Goal: Task Accomplishment & Management: Use online tool/utility

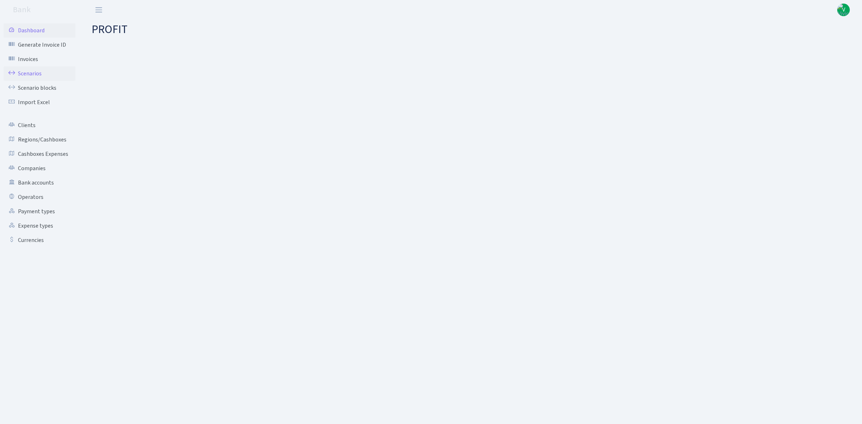
click at [47, 74] on link "Scenarios" at bounding box center [40, 73] width 72 height 14
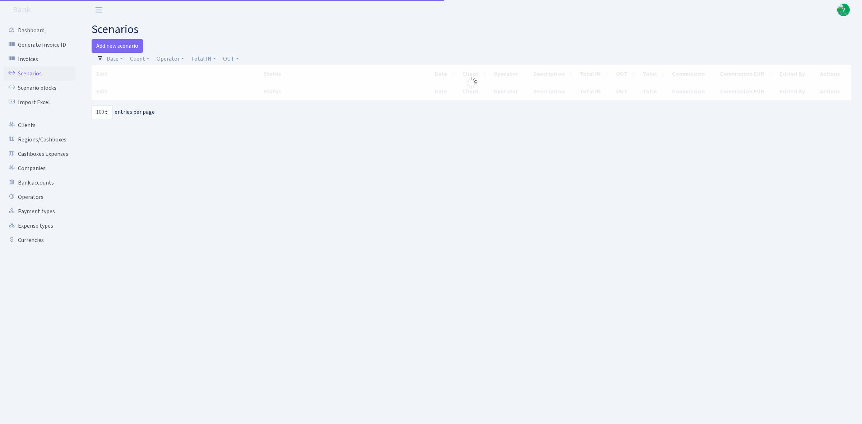
select select "100"
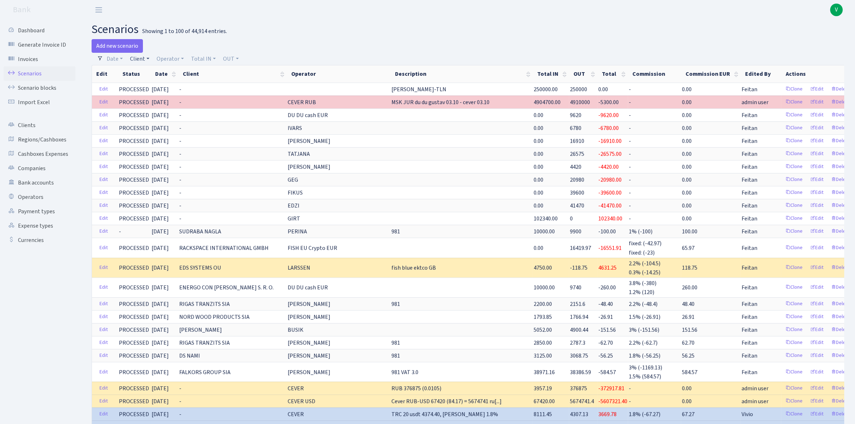
click at [135, 61] on link "Client" at bounding box center [139, 59] width 25 height 12
click at [144, 82] on input "search" at bounding box center [155, 84] width 53 height 11
type input "fiss"
click at [150, 99] on li "FISSMAN" at bounding box center [156, 98] width 55 height 13
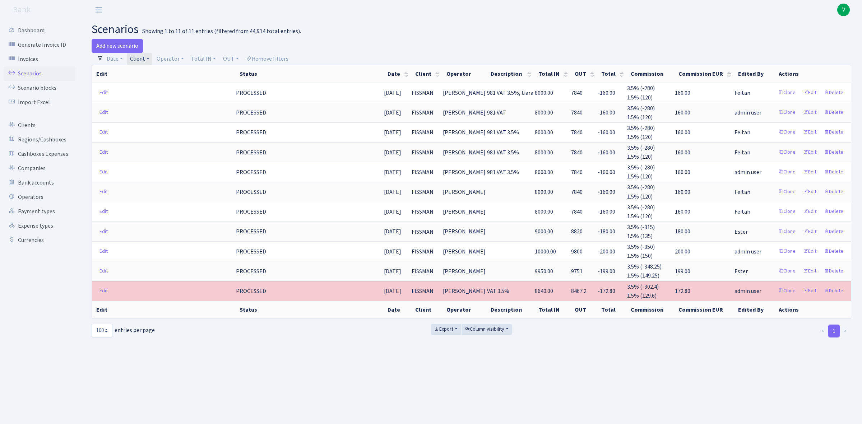
click at [142, 60] on link "Client" at bounding box center [139, 59] width 25 height 12
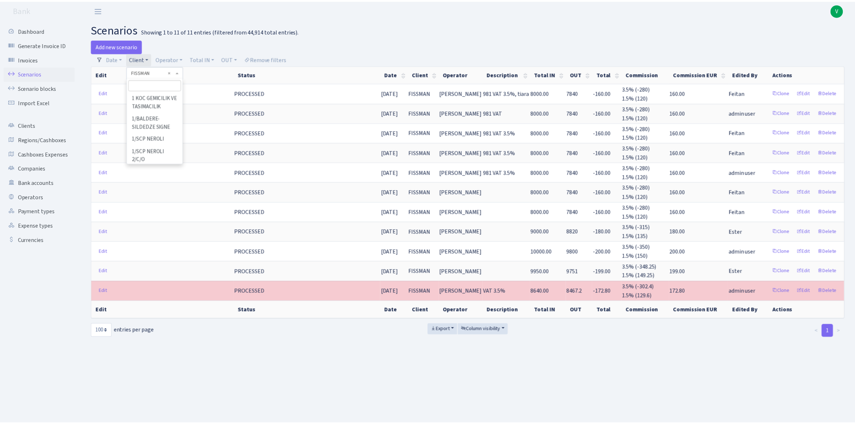
scroll to position [20073, 0]
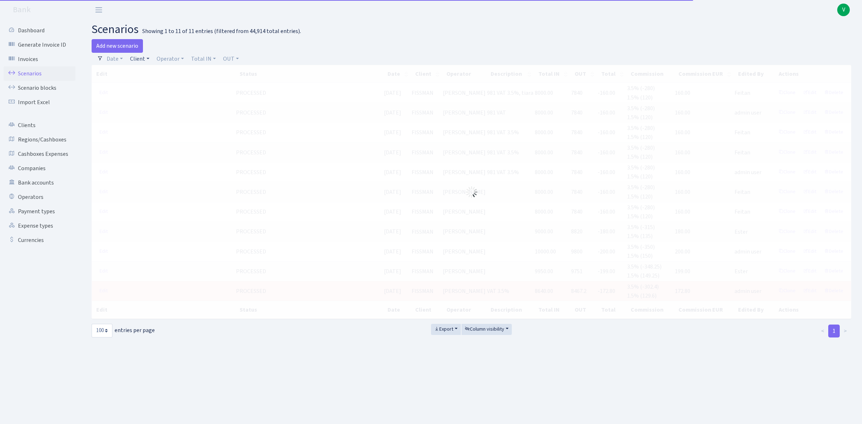
click at [139, 60] on link "Client" at bounding box center [139, 59] width 25 height 12
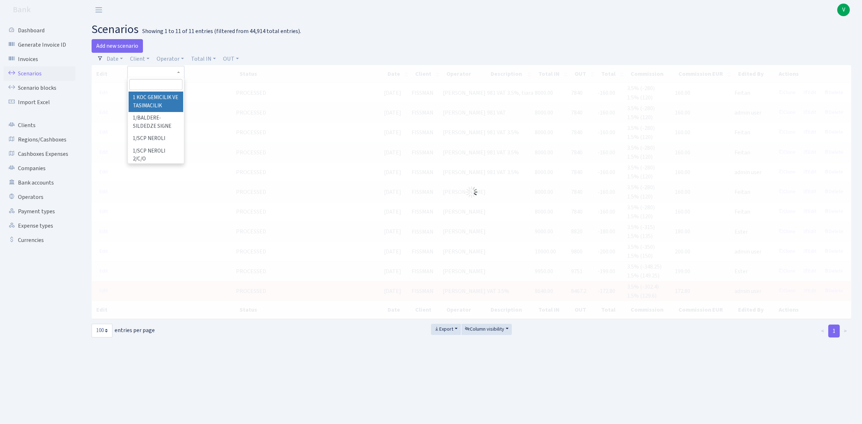
click at [145, 80] on input "search" at bounding box center [155, 84] width 53 height 11
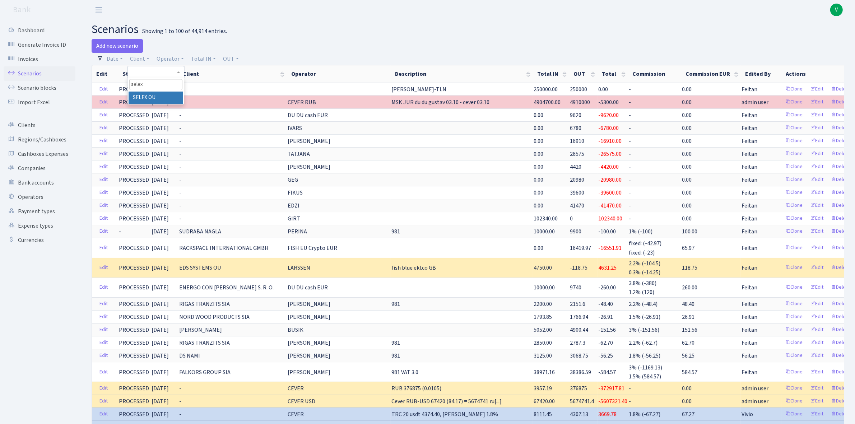
type input "selex"
click at [152, 96] on li "SELEX OU" at bounding box center [156, 98] width 55 height 13
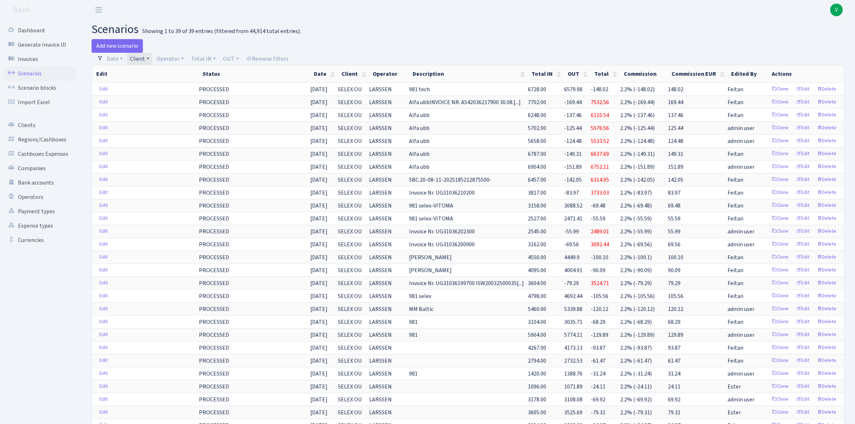
click at [143, 60] on link "Client" at bounding box center [139, 59] width 25 height 12
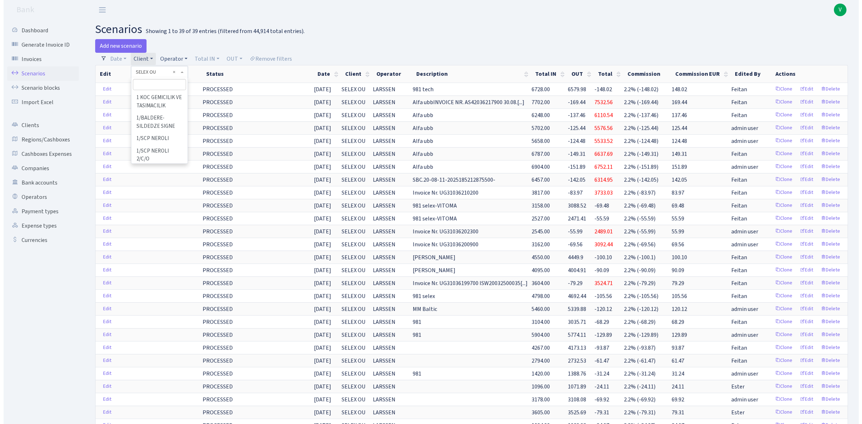
scroll to position [48751, 0]
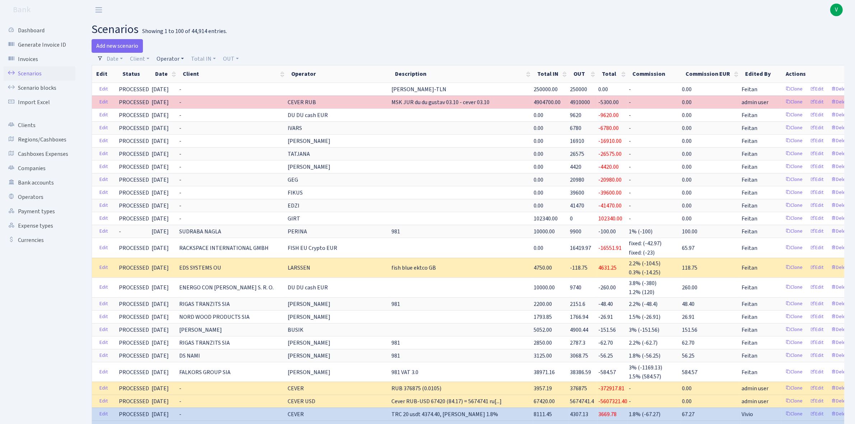
click at [165, 56] on link "Operator" at bounding box center [170, 59] width 33 height 12
click at [164, 87] on input "search" at bounding box center [182, 84] width 53 height 11
type input "agnes"
click at [180, 105] on li "[PERSON_NAME]" at bounding box center [182, 110] width 55 height 13
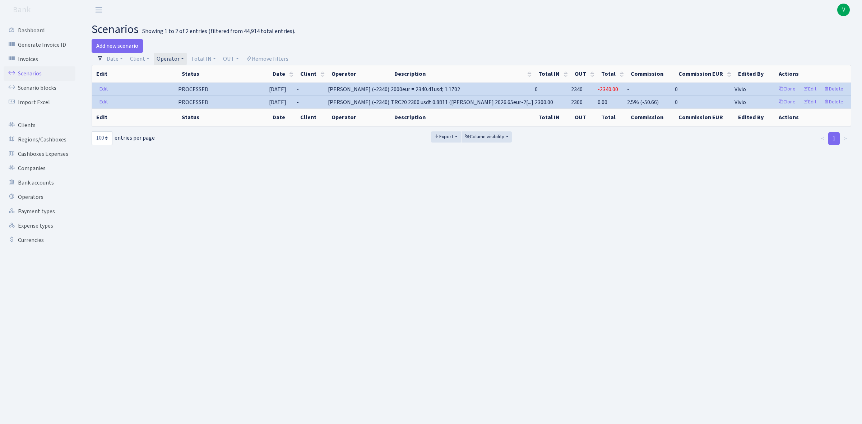
click at [171, 51] on div "Add new scenario" at bounding box center [279, 46] width 375 height 14
click at [173, 54] on link "Operator" at bounding box center [170, 59] width 33 height 12
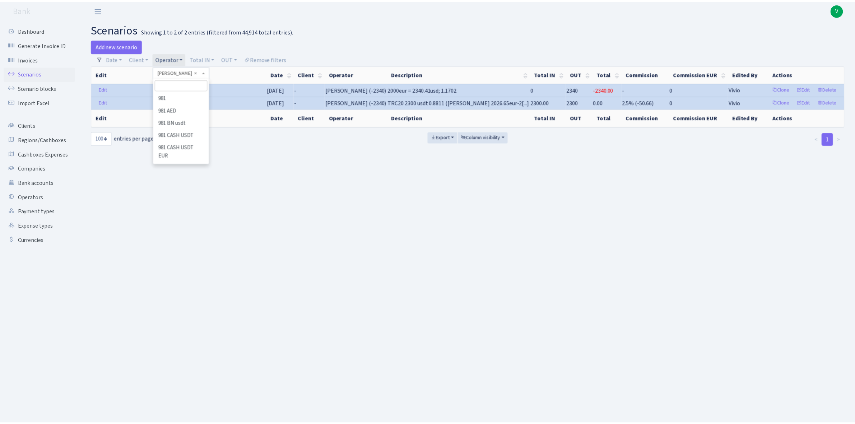
scroll to position [94, 0]
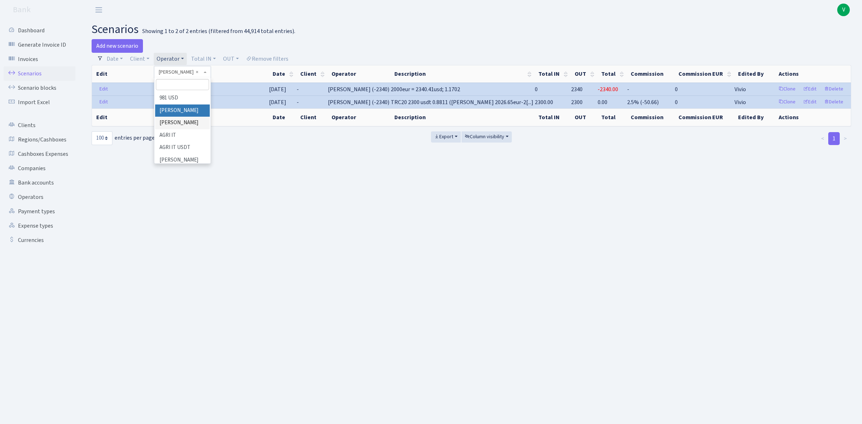
click at [184, 106] on li "[PERSON_NAME]" at bounding box center [182, 111] width 55 height 13
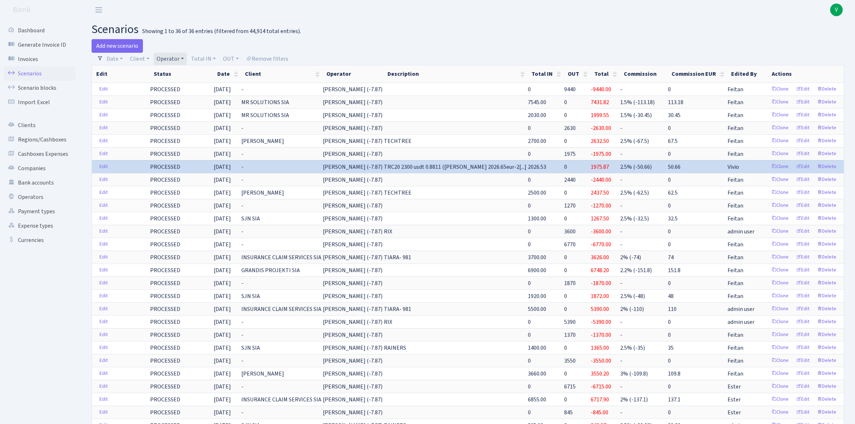
click at [167, 57] on link "Operator" at bounding box center [170, 59] width 33 height 12
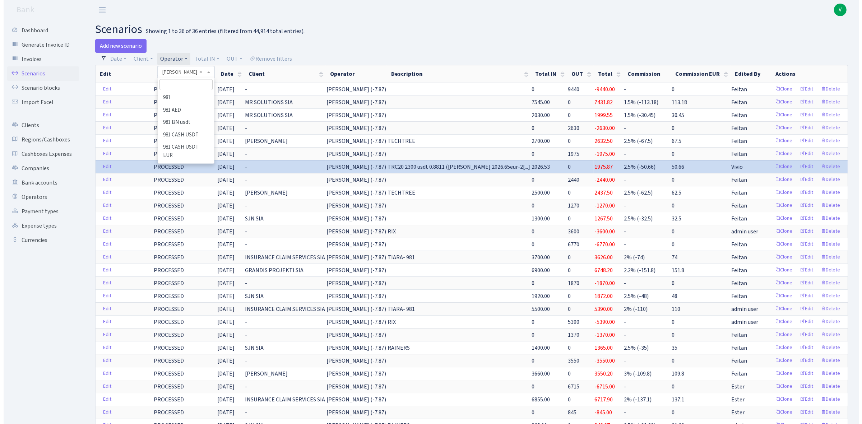
scroll to position [94, 0]
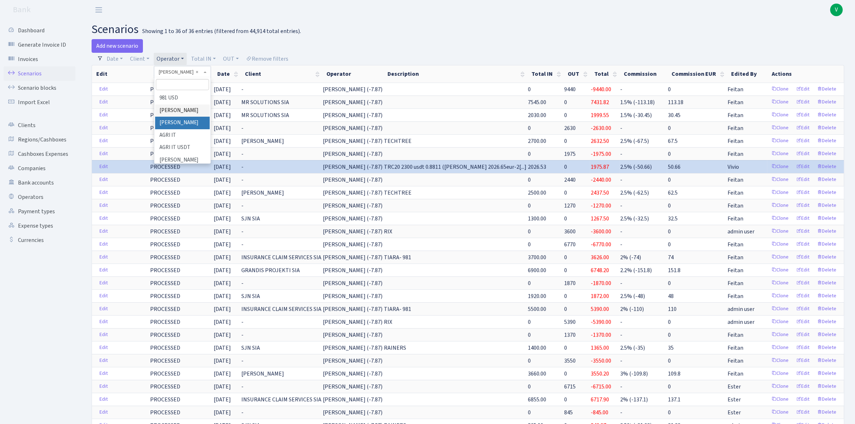
click at [193, 119] on li "[PERSON_NAME]" at bounding box center [182, 123] width 55 height 13
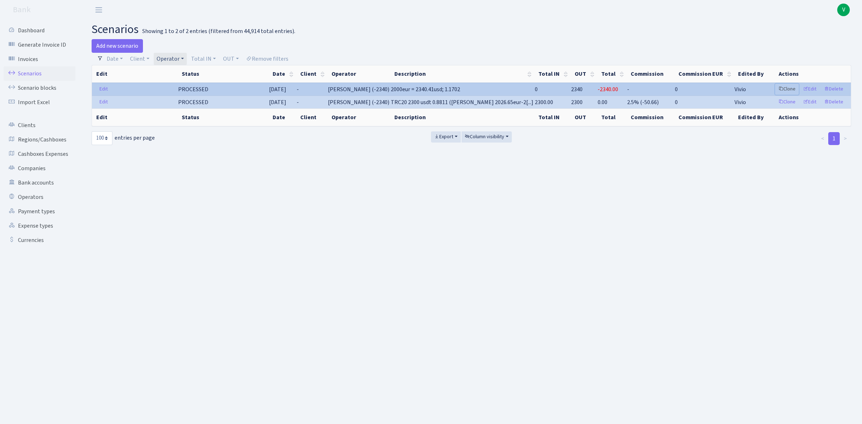
click at [787, 88] on link "Clone" at bounding box center [787, 89] width 24 height 11
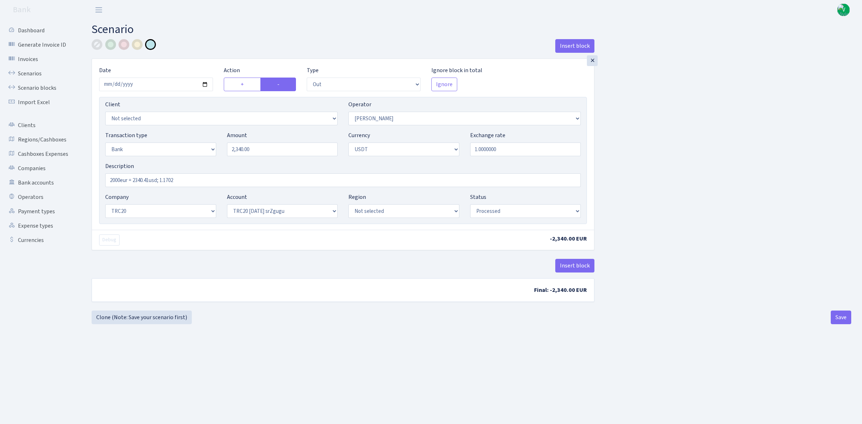
select select "out"
select select "481"
select select "2"
select select "6"
select select "20"
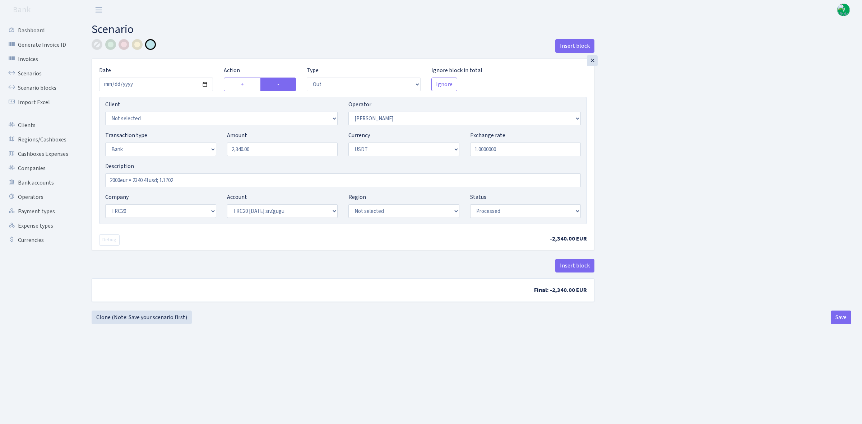
select select "61"
select select "processed"
click at [204, 83] on input "2025-08-18" at bounding box center [156, 85] width 114 height 14
type input "2025-10-03"
drag, startPoint x: 263, startPoint y: 148, endPoint x: 202, endPoint y: 139, distance: 62.1
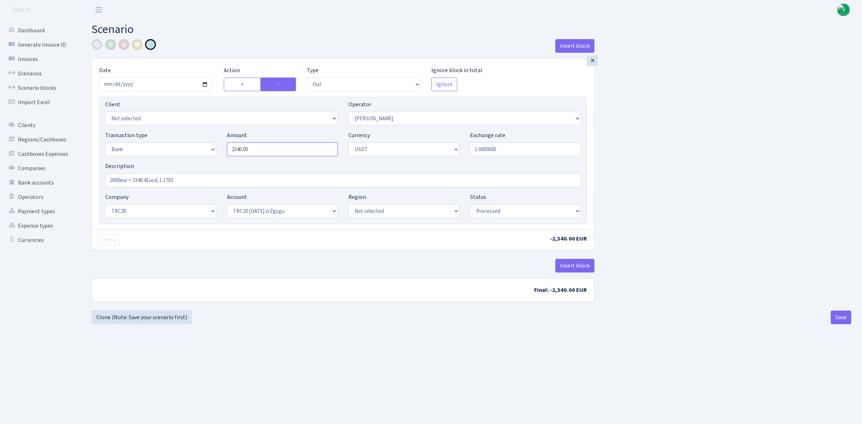
click at [202, 139] on div "Transaction type Not selected 981 ELF FISH crypto GIRT IVO dekl MM-BALTIC eur U…" at bounding box center [343, 146] width 486 height 31
type input "1,760.00"
click at [631, 166] on div "Insert block × Date [DATE] Action + - Type --- In Out Commission Field required…" at bounding box center [471, 173] width 771 height 269
drag, startPoint x: 193, startPoint y: 180, endPoint x: 98, endPoint y: 162, distance: 96.9
click at [98, 162] on div "× Date 2025-10-03 Action + - Type --- In Out Commission Field required. Ignore …" at bounding box center [343, 144] width 502 height 171
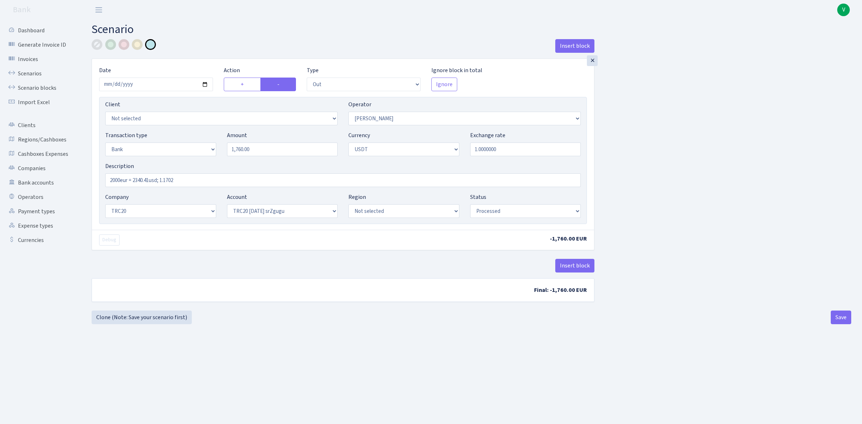
click at [135, 171] on div "Description 2000eur = 2340.41usd; 1.1702" at bounding box center [343, 174] width 476 height 25
drag, startPoint x: 191, startPoint y: 180, endPoint x: 88, endPoint y: 177, distance: 103.5
click at [88, 177] on div "Insert block × Date [DATE] Action + - Type --- In Out Commission Field required…" at bounding box center [343, 175] width 514 height 272
type input "1500eur = 1760.48usdt; 1.1737"
click at [651, 141] on div "Insert block × Date [DATE] Action + - Type --- In Out Commission Field required…" at bounding box center [471, 175] width 771 height 272
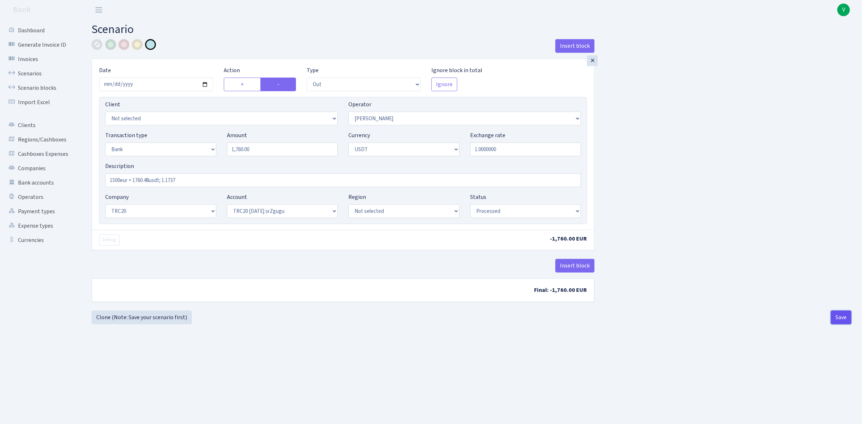
click at [841, 321] on button "Save" at bounding box center [841, 318] width 20 height 14
select select "out"
select select "481"
select select "2"
select select "6"
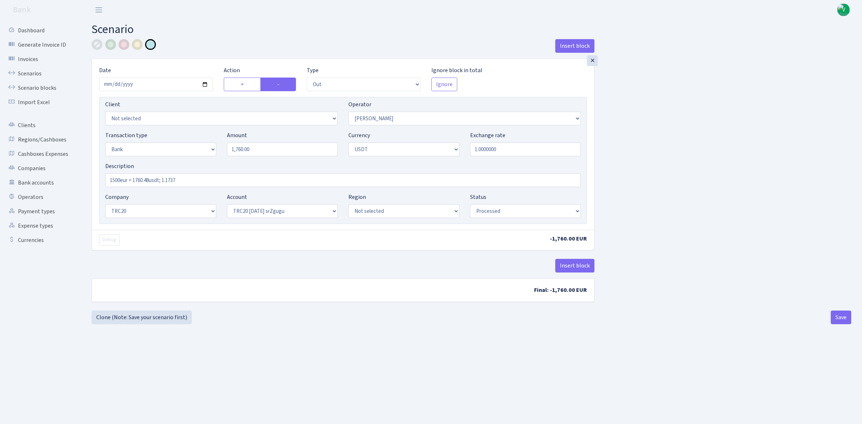
select select "20"
select select "61"
select select "processed"
click at [29, 70] on link "Scenarios" at bounding box center [40, 73] width 72 height 14
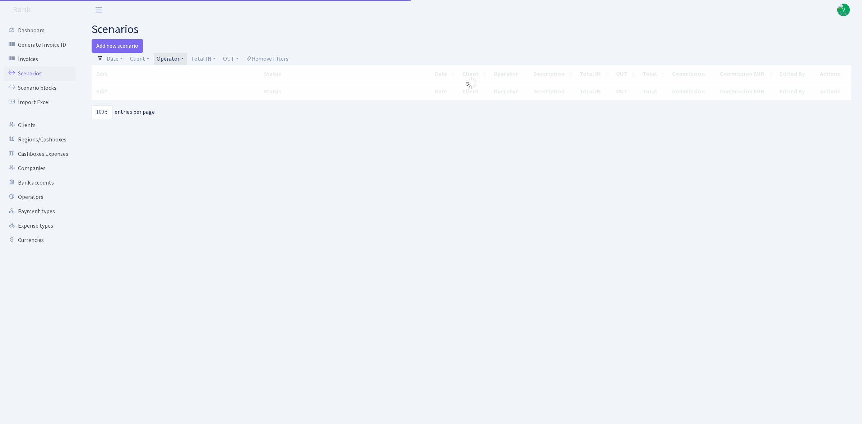
select select "100"
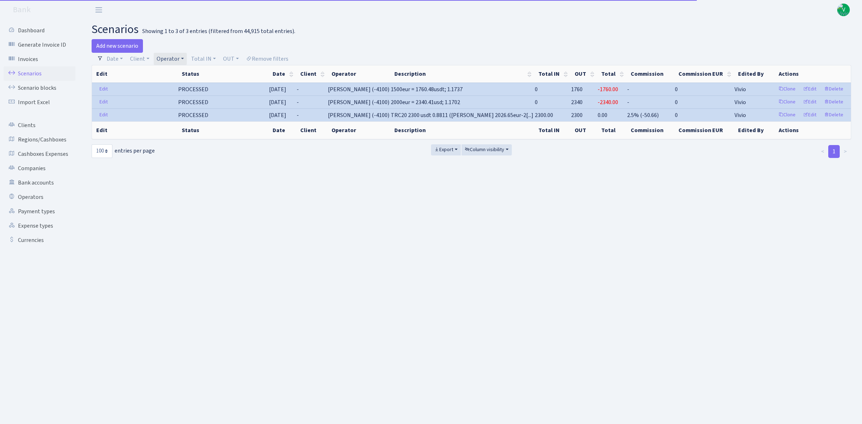
click at [176, 58] on link "Operator" at bounding box center [170, 59] width 33 height 12
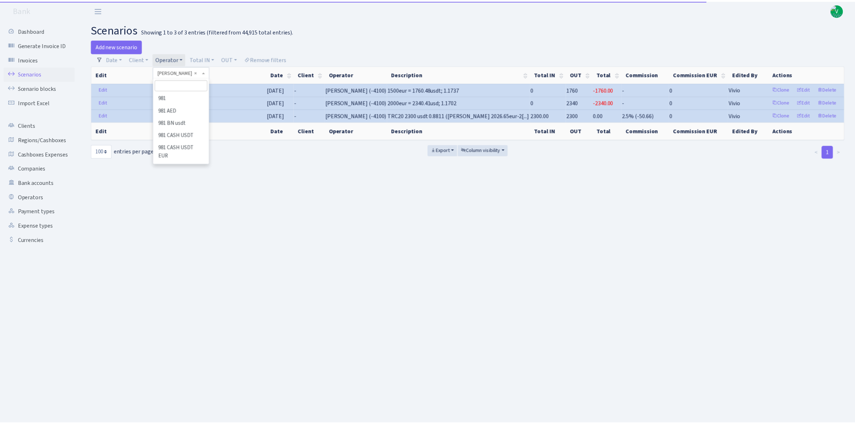
scroll to position [94, 0]
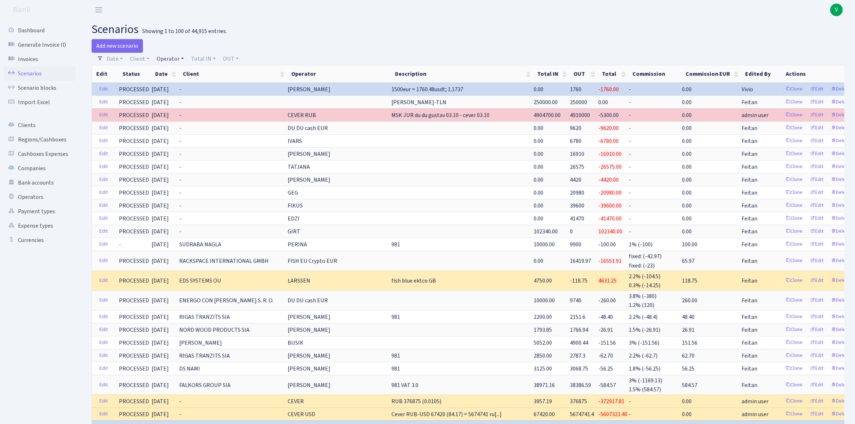
click at [162, 58] on link "Operator" at bounding box center [170, 59] width 33 height 12
click at [173, 83] on input "search" at bounding box center [182, 84] width 53 height 11
type input "edzi"
click at [193, 137] on li "EDZI MARVEL usdt" at bounding box center [182, 143] width 55 height 13
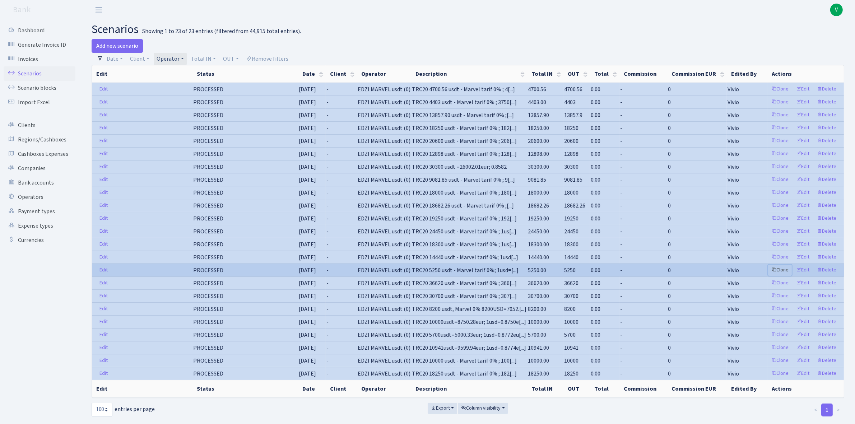
click at [781, 273] on link "Clone" at bounding box center [780, 270] width 24 height 11
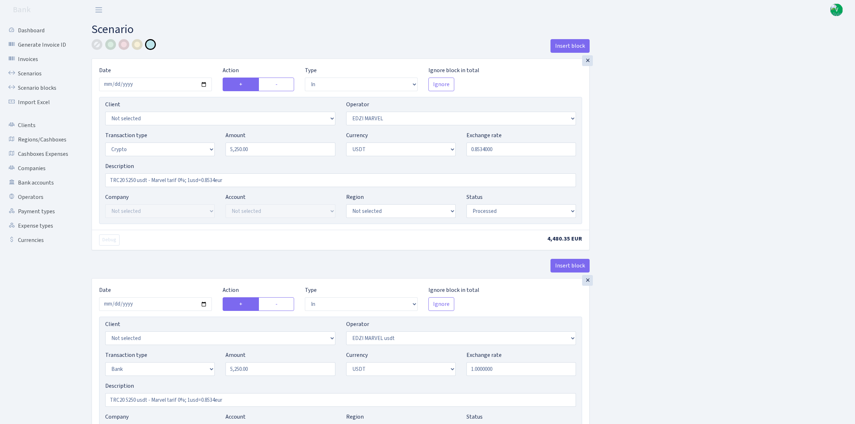
select select "in"
select select "494"
select select "3"
select select "6"
select select "processed"
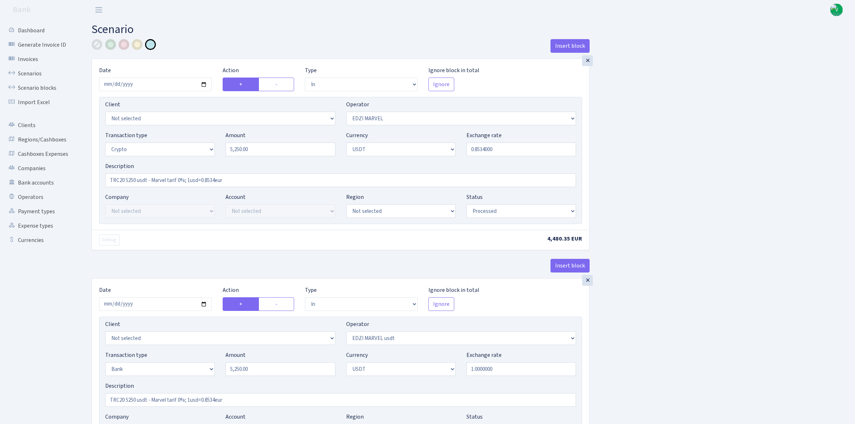
select select "in"
select select "495"
select select "2"
select select "6"
select select "20"
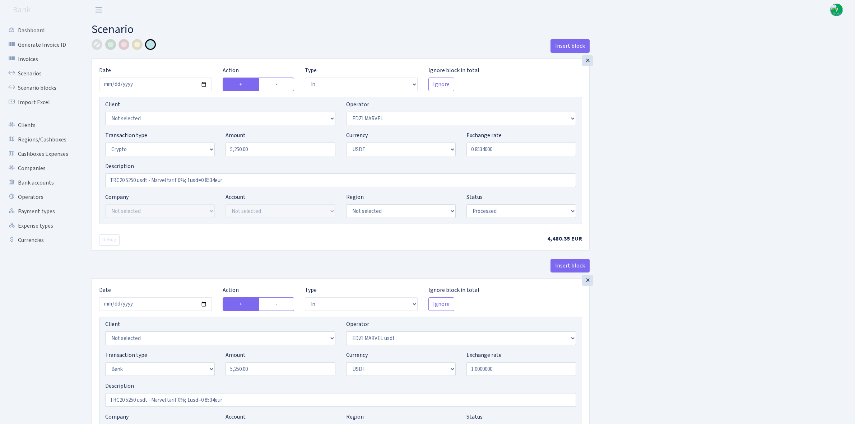
select select "57"
select select "processed"
select select "out"
select select "495"
select select "15"
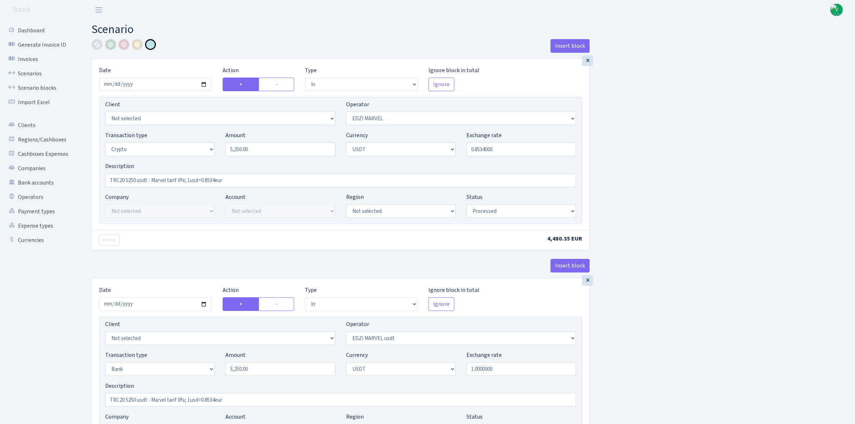
select select "6"
select select "processed"
type input "2025-10-03"
click at [256, 148] on input "5250.00" at bounding box center [281, 150] width 110 height 14
drag, startPoint x: 265, startPoint y: 149, endPoint x: 191, endPoint y: 139, distance: 74.4
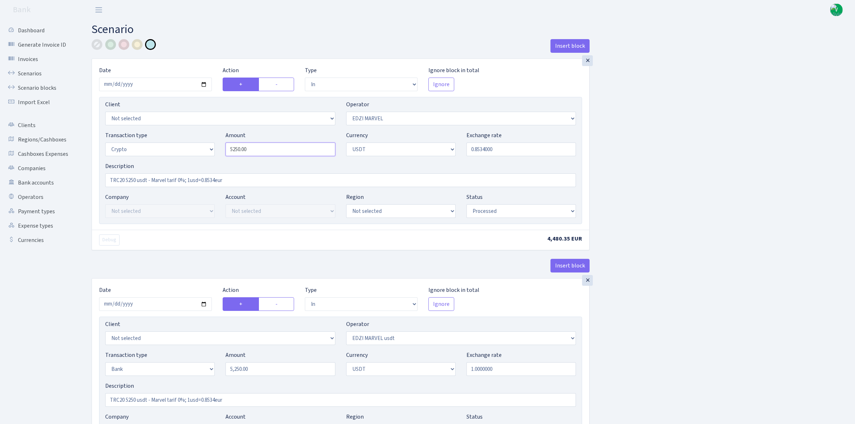
click at [191, 139] on div "Transaction type Not selected 981 ELF FISH crypto GIRT IVO dekl MM-BALTIC eur U…" at bounding box center [341, 146] width 482 height 31
click at [484, 151] on input "0.8534000" at bounding box center [522, 150] width 110 height 14
type input "5,040.00"
drag, startPoint x: 483, startPoint y: 149, endPoint x: 613, endPoint y: 148, distance: 129.3
click at [613, 148] on div "Insert block × Date 2025-10-03 Action + - Type --- In Out Commission Field requ…" at bounding box center [468, 394] width 764 height 711
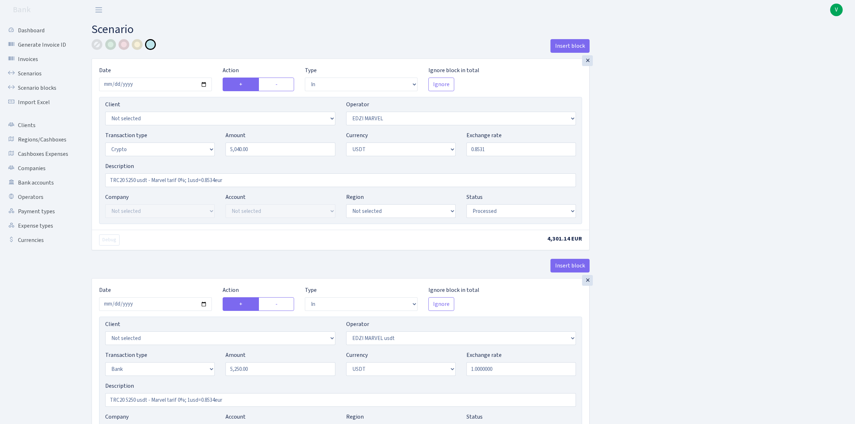
click at [657, 155] on div "Insert block × Date 2025-10-03 Action + - Type --- In Out Commission Field requ…" at bounding box center [468, 394] width 764 height 711
drag, startPoint x: 500, startPoint y: 146, endPoint x: 546, endPoint y: 145, distance: 45.6
click at [546, 145] on input "0.8531000" at bounding box center [522, 150] width 110 height 14
click at [670, 132] on div "Insert block × Date 2025-10-03 Action + - Type --- In Out Commission Field requ…" at bounding box center [468, 394] width 764 height 711
drag, startPoint x: 505, startPoint y: 149, endPoint x: 538, endPoint y: 151, distance: 32.7
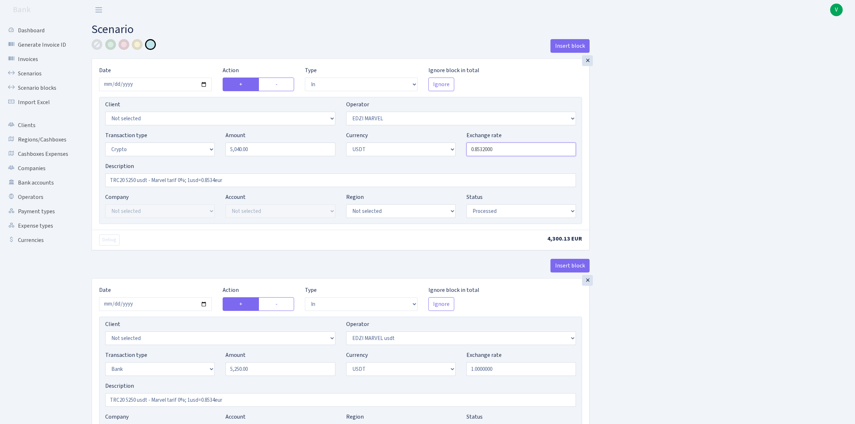
click at [538, 151] on input "0.8532000" at bounding box center [522, 150] width 110 height 14
click at [683, 162] on div "Insert block × Date [DATE] Action + - Type --- In Out Commission Field required…" at bounding box center [468, 394] width 764 height 711
type input "0.8531900"
drag, startPoint x: 126, startPoint y: 180, endPoint x: 135, endPoint y: 179, distance: 9.4
click at [135, 179] on input "TRC20 5250 usdt - Marvel tarif 0%; 1usd=0.8534eur" at bounding box center [340, 181] width 471 height 14
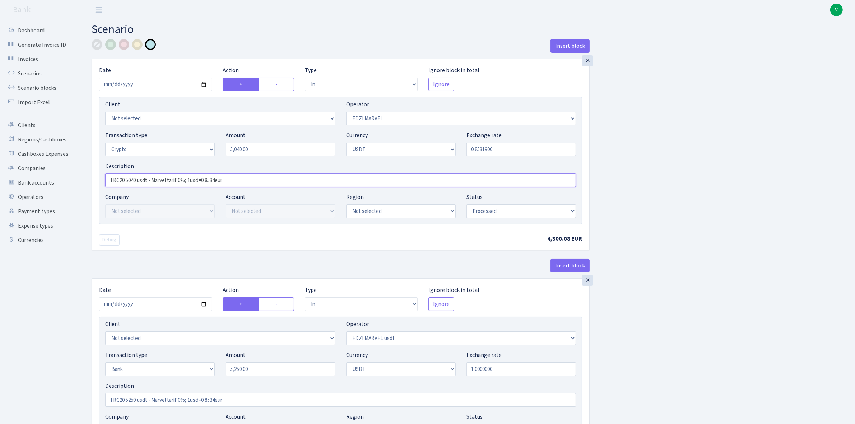
drag, startPoint x: 189, startPoint y: 179, endPoint x: 311, endPoint y: 180, distance: 122.5
click at [311, 180] on input "TRC20 5040 usdt - Marvel tarif 0%; 1usd=0.8534eur" at bounding box center [340, 181] width 471 height 14
type input "TRC20 5040 usdt - Marvel tarif 0%; 1.1722"
click at [737, 204] on div "Insert block × Date 2025-10-03 Action + - Type --- In Out Commission Field requ…" at bounding box center [468, 394] width 764 height 711
click at [202, 305] on input "2025-06-27" at bounding box center [155, 304] width 113 height 14
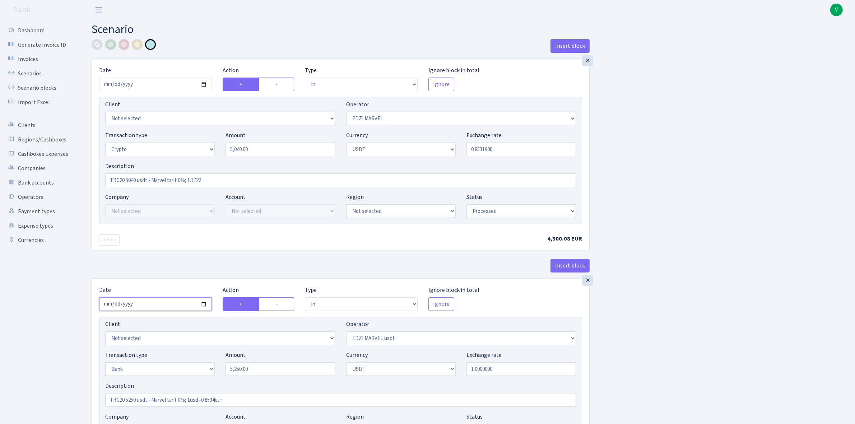
type input "2025-10-03"
drag, startPoint x: 252, startPoint y: 150, endPoint x: 190, endPoint y: 141, distance: 63.2
click at [190, 141] on div "Transaction type Not selected 981 ELF FISH crypto GIRT IVO dekl MM-BALTIC eur U…" at bounding box center [341, 146] width 482 height 31
click at [254, 370] on input "5,250.00" at bounding box center [281, 369] width 110 height 14
type input "5,040.00"
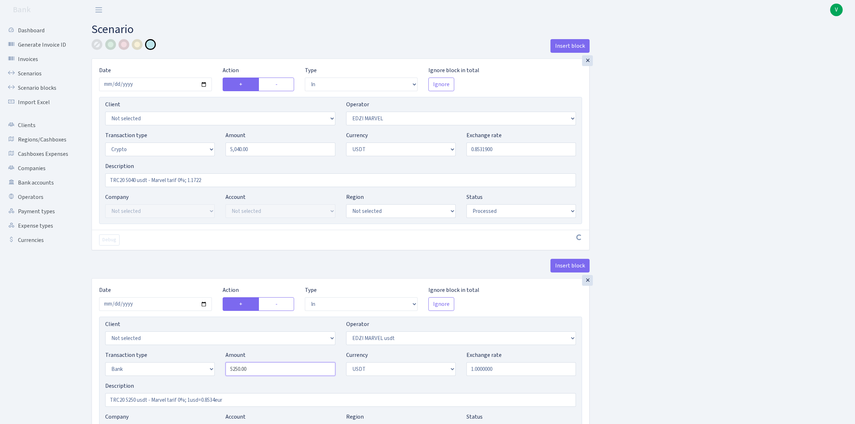
drag, startPoint x: 246, startPoint y: 368, endPoint x: 200, endPoint y: 364, distance: 46.2
click at [200, 364] on div "Transaction type Not selected 981 ELF FISH crypto GIRT IVO dekl MM-BALTIC eur U…" at bounding box center [341, 366] width 482 height 31
paste input "04"
click at [692, 292] on div "Insert block × Date 2025-10-03 Action + - Type --- In Out Commission Field requ…" at bounding box center [468, 394] width 764 height 711
type input "5,040.00"
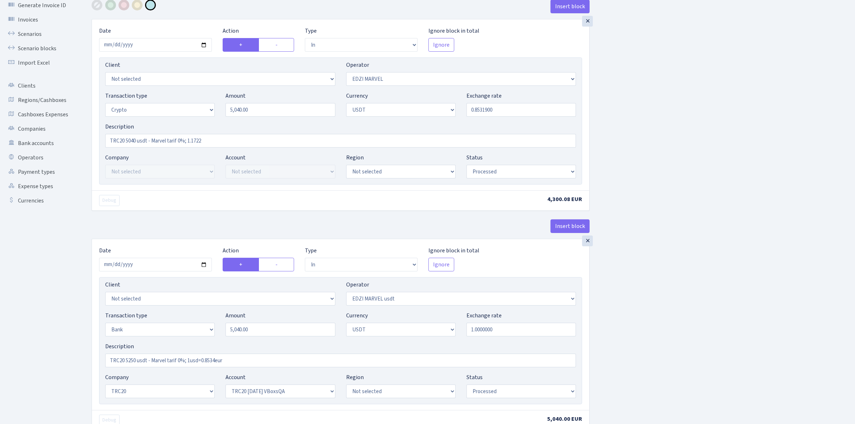
scroll to position [135, 0]
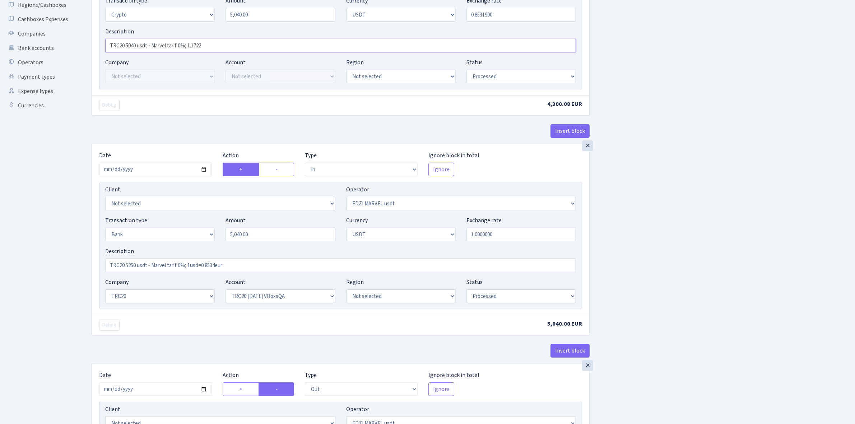
drag, startPoint x: 218, startPoint y: 46, endPoint x: 80, endPoint y: 38, distance: 138.5
click at [80, 38] on div "Dashboard Generate Invoice ID Invoices Scenarios Scenario blocks Import Excel C…" at bounding box center [427, 257] width 855 height 744
click at [207, 268] on input "TRC20 5250 usdt - Marvel tarif 0%; 1usd=0.8534eur" at bounding box center [340, 266] width 471 height 14
drag, startPoint x: 232, startPoint y: 265, endPoint x: 29, endPoint y: 253, distance: 203.3
click at [29, 253] on div "Dashboard Generate Invoice ID Invoices Scenarios Scenario blocks Import Excel C…" at bounding box center [427, 257] width 855 height 744
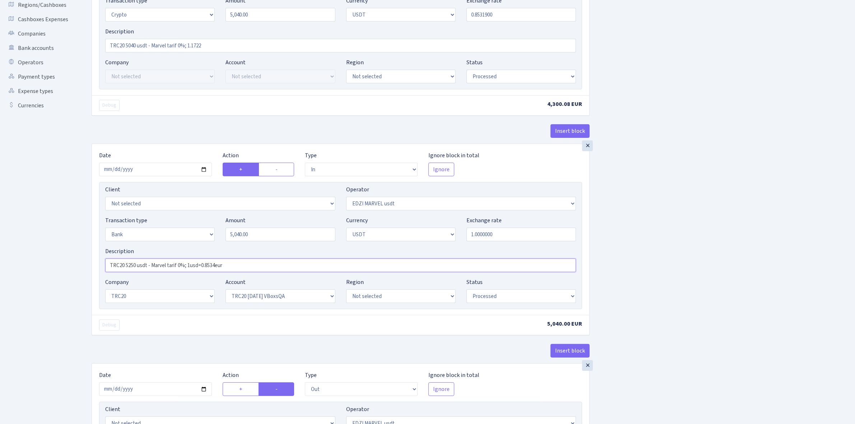
paste input "040 usdt - Marvel tarif 0%; 1.1722"
type input "TRC20 5040 usdt - Marvel tarif 0%; 1.1722"
click at [670, 276] on div "Insert block × Date 2025-10-03 Action + - Type --- In Out Commission Field requ…" at bounding box center [468, 259] width 764 height 711
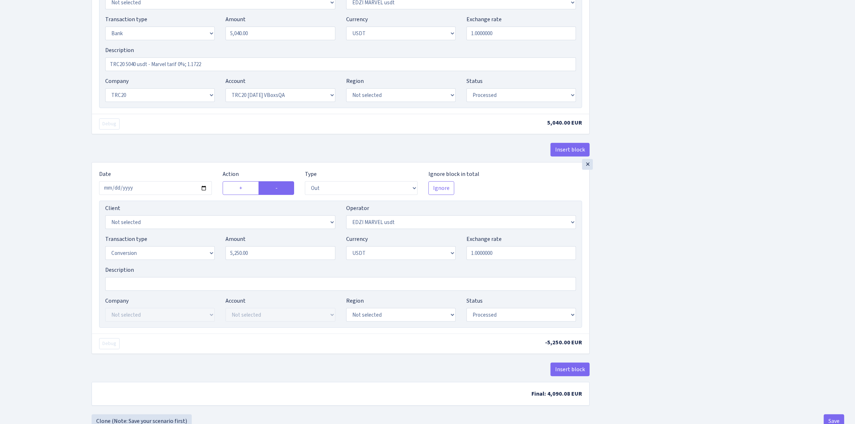
scroll to position [359, 0]
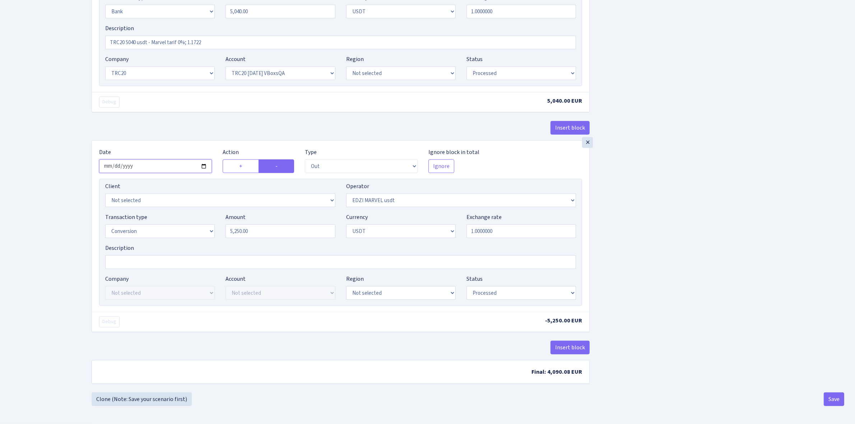
click at [205, 166] on input "2025-06-27" at bounding box center [155, 167] width 113 height 14
type input "[DATE]"
click at [208, 8] on div "Transaction type Not selected 981 ELF FISH crypto GIRT IVO dekl MM-BALTIC eur U…" at bounding box center [341, 8] width 482 height 31
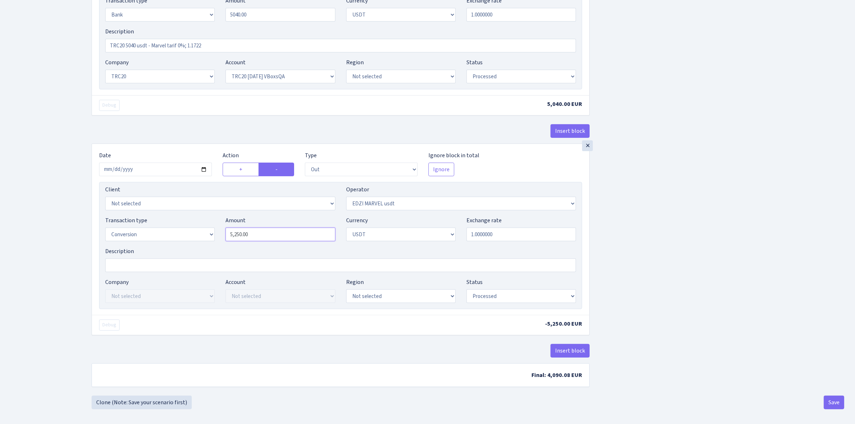
click at [242, 237] on input "5,250.00" at bounding box center [281, 235] width 110 height 14
type input "5,040.00"
drag, startPoint x: 268, startPoint y: 239, endPoint x: 175, endPoint y: 221, distance: 95.0
click at [175, 221] on div "Transaction type Not selected 981 ELF FISH crypto GIRT IVO dekl MM-BALTIC eur U…" at bounding box center [341, 231] width 482 height 31
paste input "04"
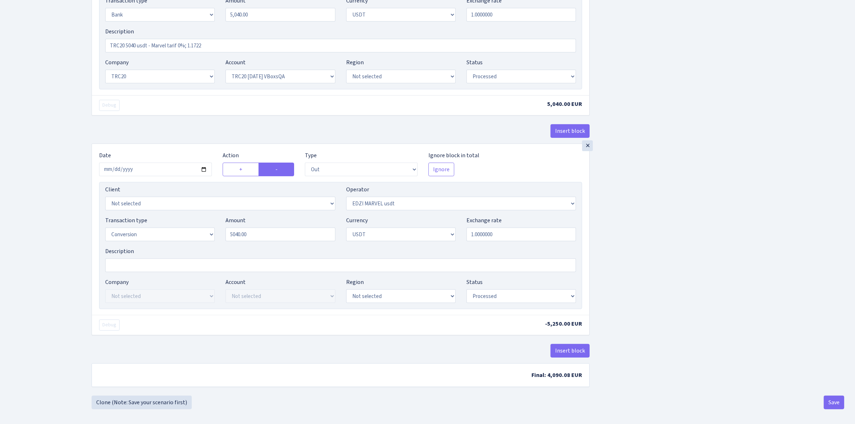
click at [728, 247] on div "Insert block × Date 2025-10-03 Action + - Type --- In Out Commission Field requ…" at bounding box center [468, 40] width 764 height 711
type input "5,040.00"
click at [832, 406] on button "Save" at bounding box center [834, 403] width 20 height 14
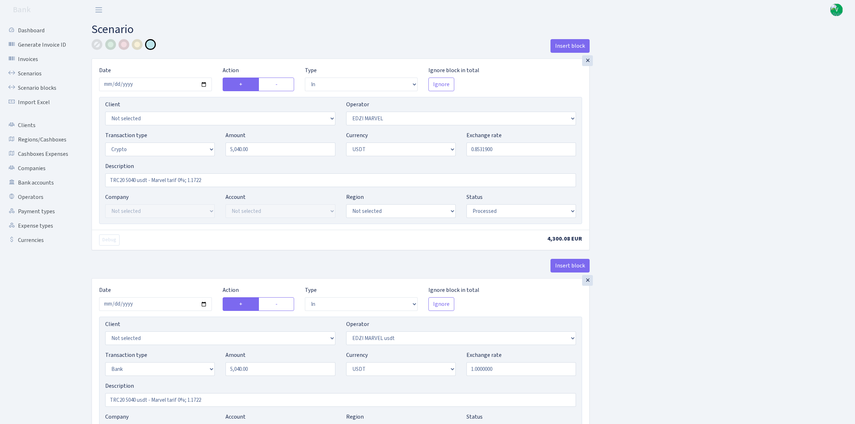
select select "in"
select select "494"
select select "3"
select select "6"
select select "processed"
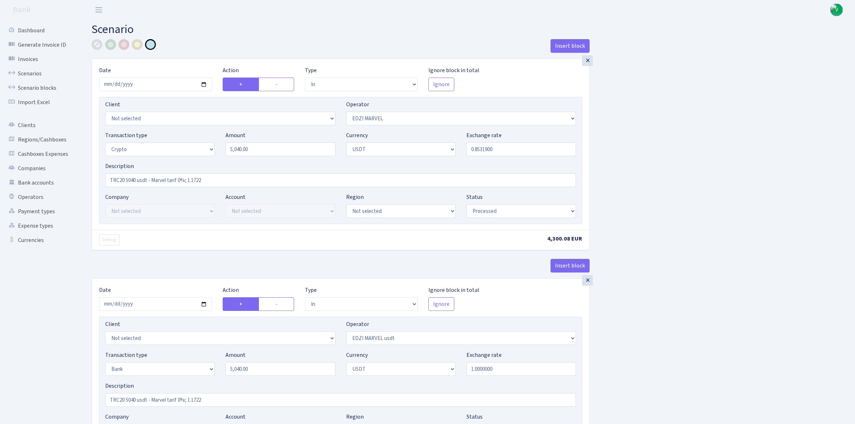
select select "in"
select select "495"
select select "2"
select select "6"
select select "20"
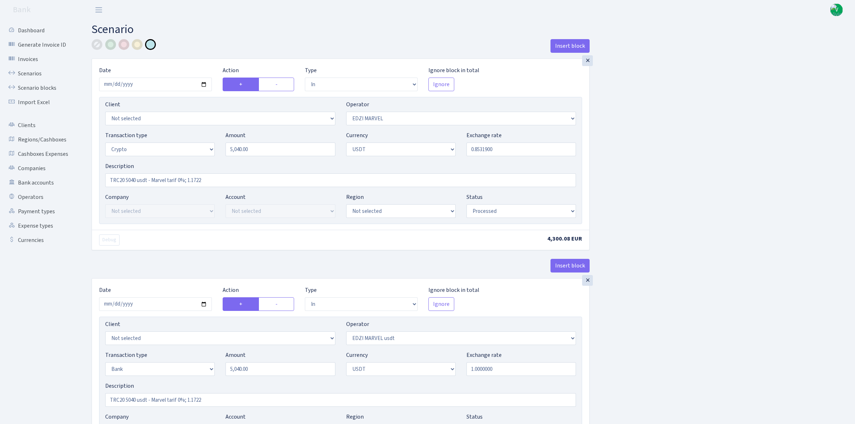
select select "57"
select select "processed"
select select "out"
select select "495"
select select "15"
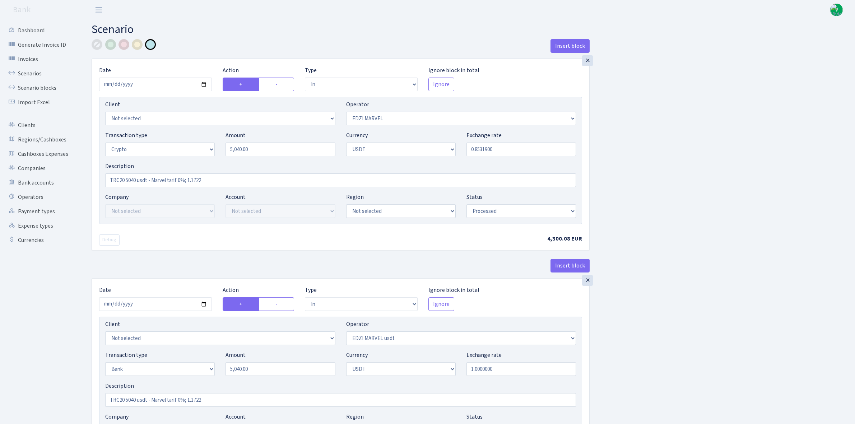
select select "6"
select select "processed"
click at [37, 74] on link "Scenarios" at bounding box center [40, 73] width 72 height 14
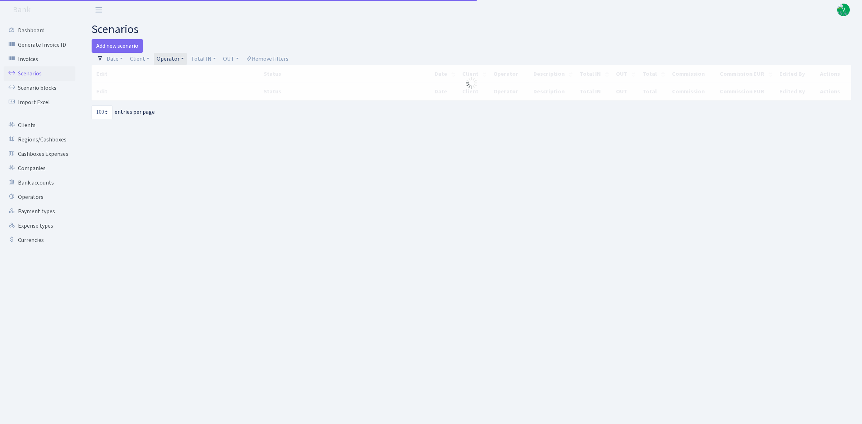
select select "100"
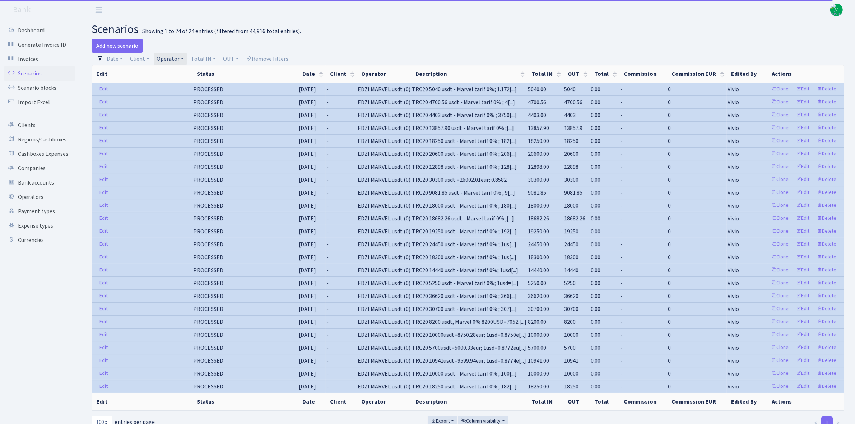
click at [171, 56] on link "Operator" at bounding box center [170, 59] width 33 height 12
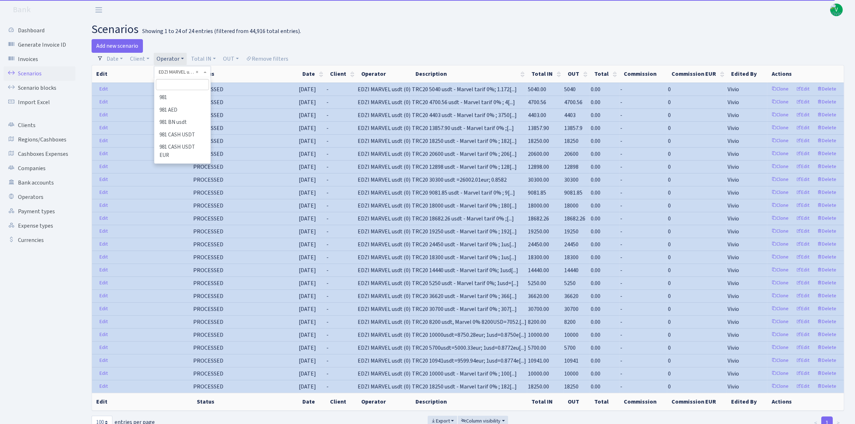
scroll to position [1260, 0]
click at [186, 101] on li "EDZI MARVEL" at bounding box center [182, 94] width 55 height 13
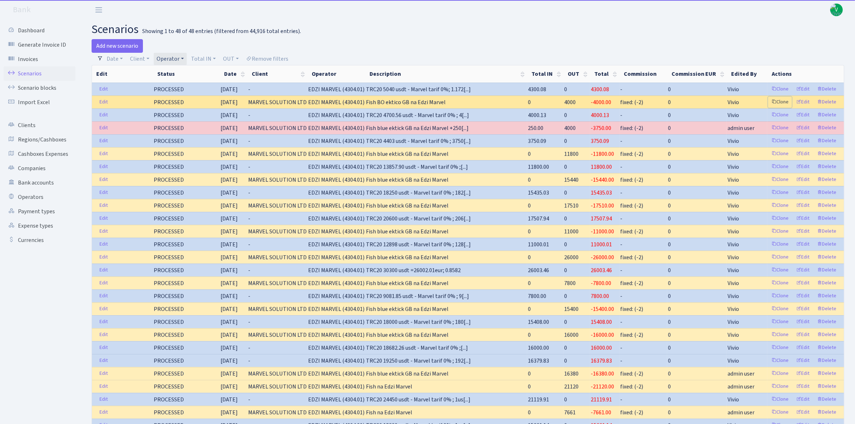
click at [782, 102] on link "Clone" at bounding box center [780, 102] width 24 height 11
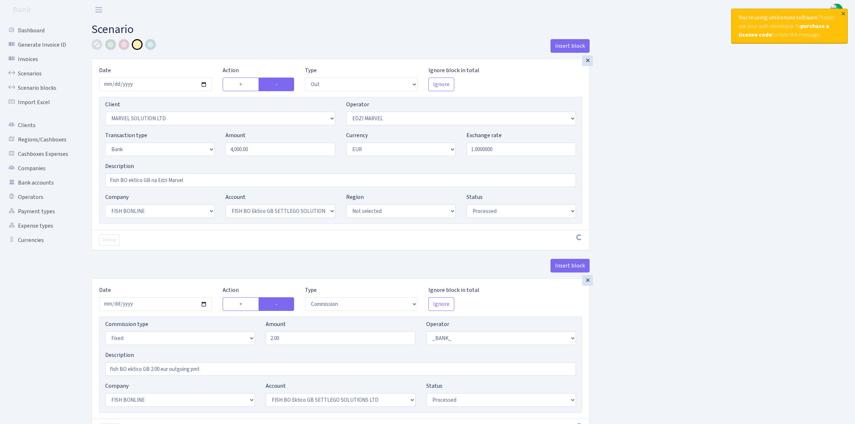
select select "out"
select select "3154"
select select "494"
select select "2"
select select "1"
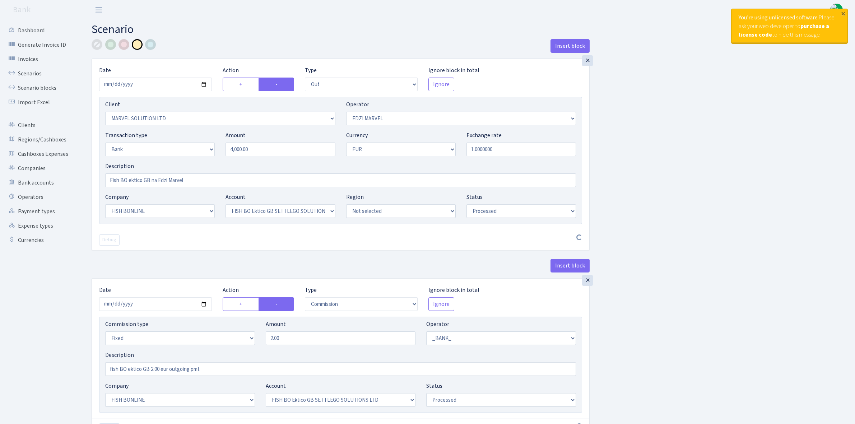
select select "22"
select select "63"
select select "processed"
select select "commission"
select select "fixed"
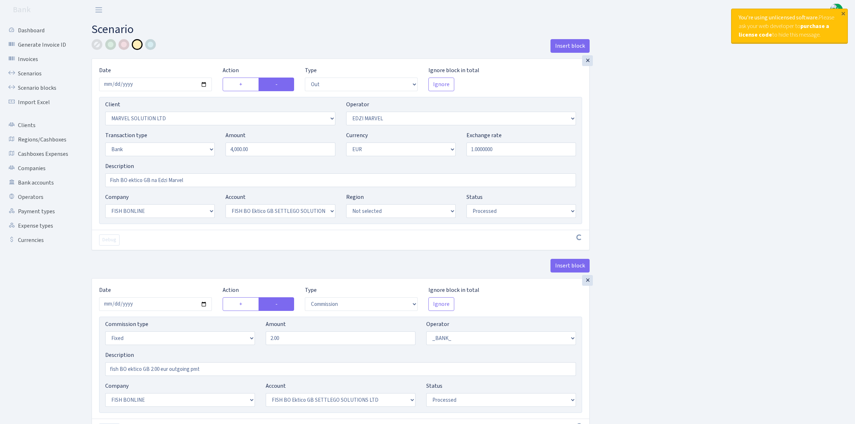
select select "1"
select select "22"
select select "63"
select select "processed"
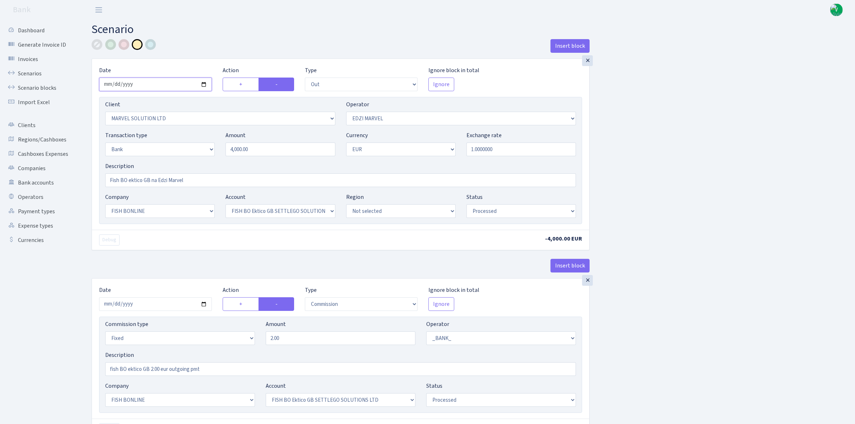
click at [202, 85] on input "2025-10-02" at bounding box center [155, 85] width 113 height 14
type input "2025-10-03"
click at [245, 149] on input "4000.00" at bounding box center [281, 150] width 110 height 14
drag, startPoint x: 258, startPoint y: 149, endPoint x: 168, endPoint y: 121, distance: 93.8
click at [169, 131] on div "Transaction type Not selected 981 ELF FISH crypto GIRT IVO dekl MM-BALTIC eur U…" at bounding box center [341, 146] width 482 height 31
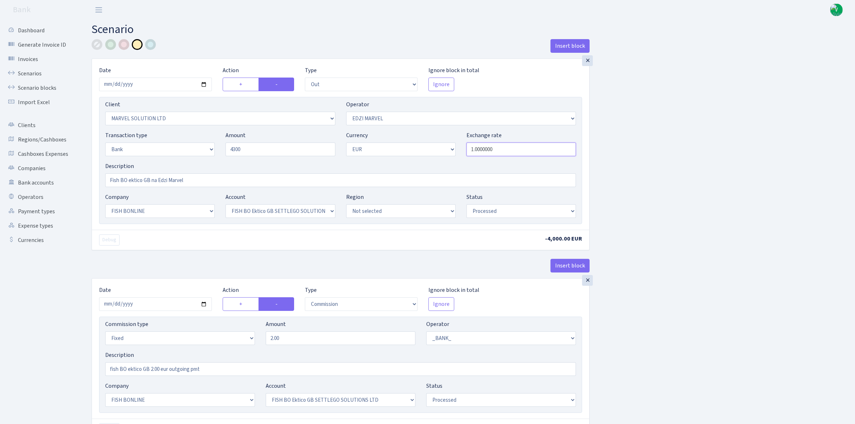
click at [480, 150] on input "1.0000000" at bounding box center [522, 150] width 110 height 14
type input "4,300.00"
click at [710, 205] on div "Insert block × Date 2025-10-03 Action + - Type --- In Out Commission Field requ…" at bounding box center [468, 269] width 764 height 461
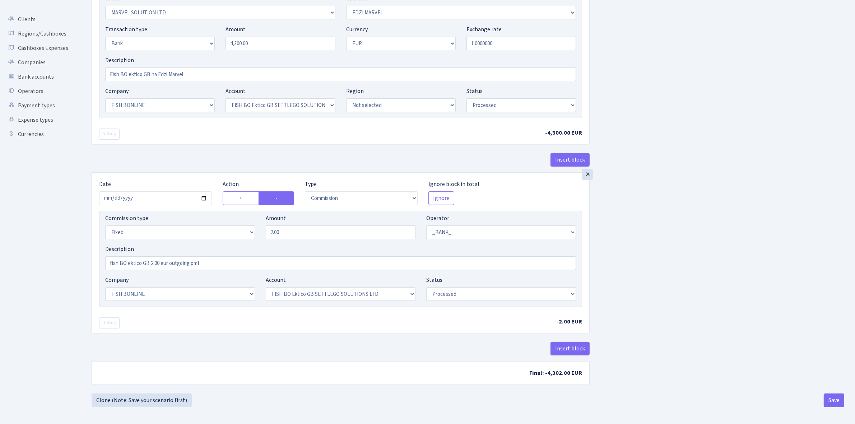
scroll to position [110, 0]
click at [203, 195] on input "2025-10-02" at bounding box center [155, 197] width 113 height 14
type input "2025-10-03"
click at [726, 287] on div "Insert block × Date 2025-10-03 Action + - Type --- In Out Commission Field requ…" at bounding box center [468, 162] width 764 height 461
click at [832, 397] on button "Save" at bounding box center [834, 400] width 20 height 14
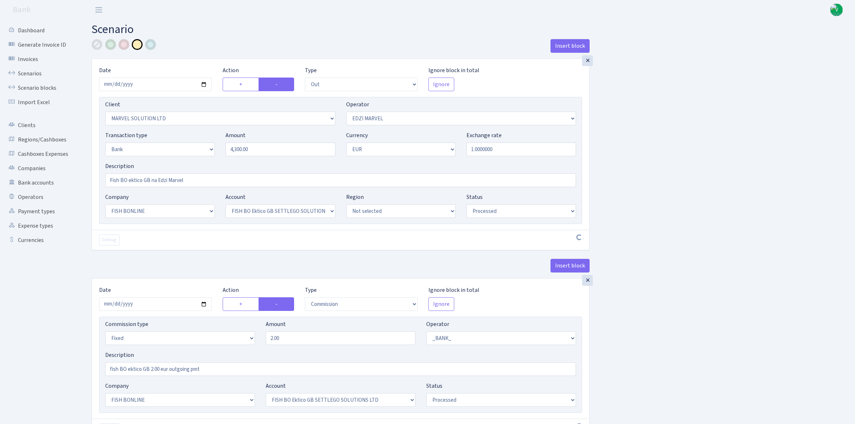
select select "out"
select select "3154"
select select "494"
select select "2"
select select "1"
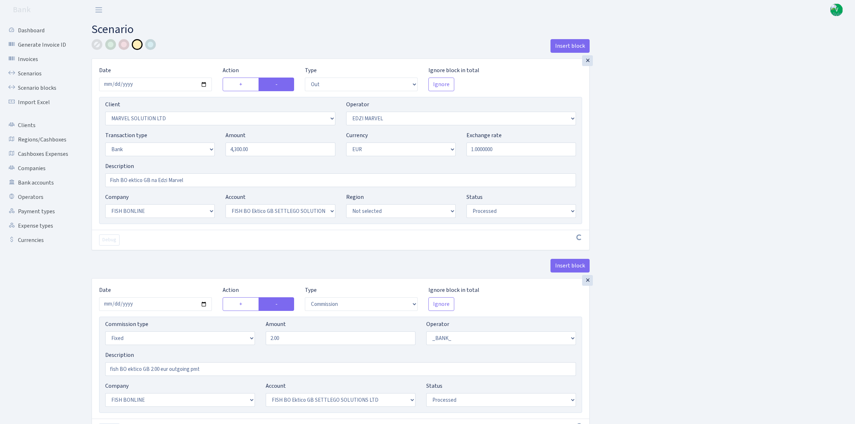
select select "22"
select select "63"
select select "processed"
select select "commission"
select select "fixed"
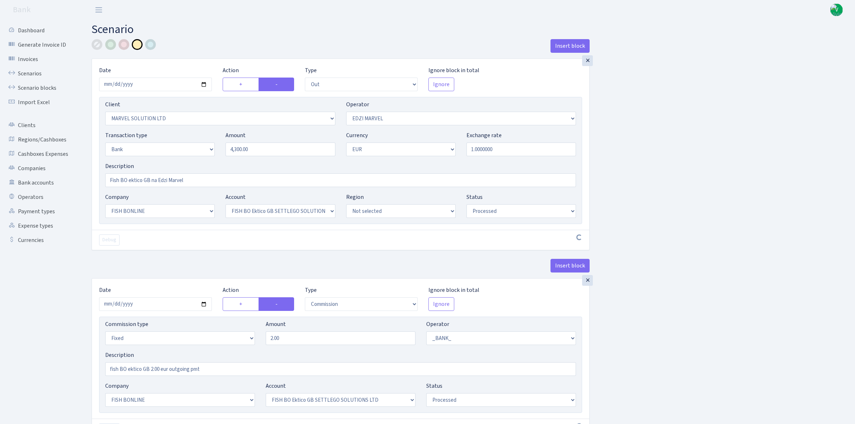
select select "1"
select select "22"
select select "63"
select select "processed"
click at [45, 68] on link "Scenarios" at bounding box center [40, 73] width 72 height 14
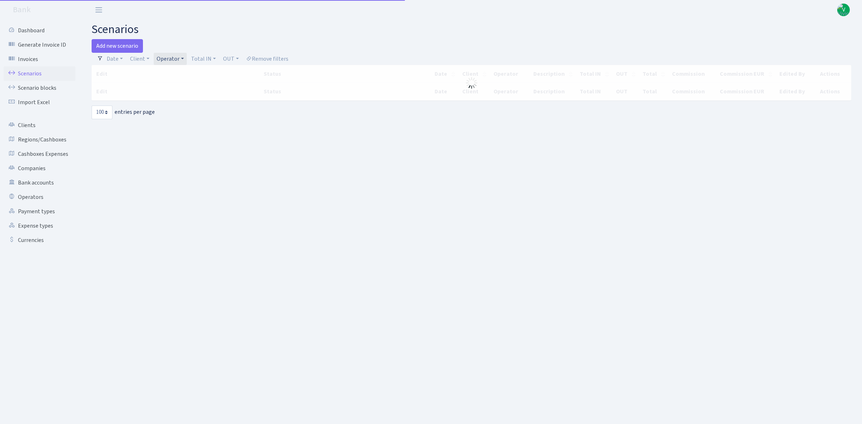
select select "100"
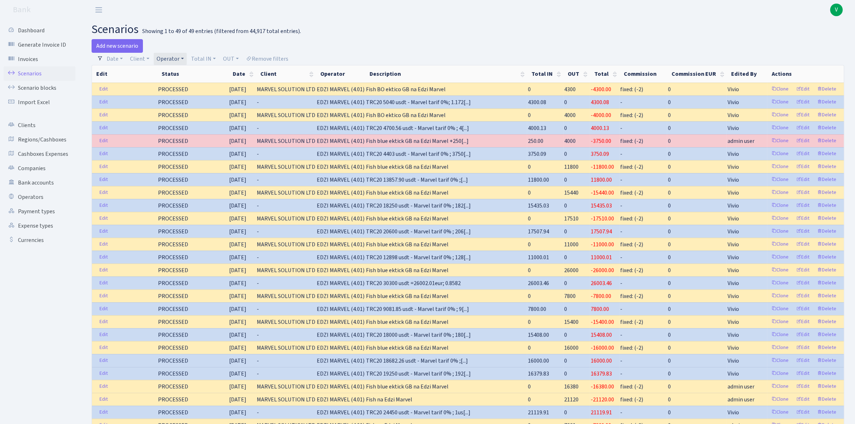
click at [169, 59] on link "Operator" at bounding box center [170, 59] width 33 height 12
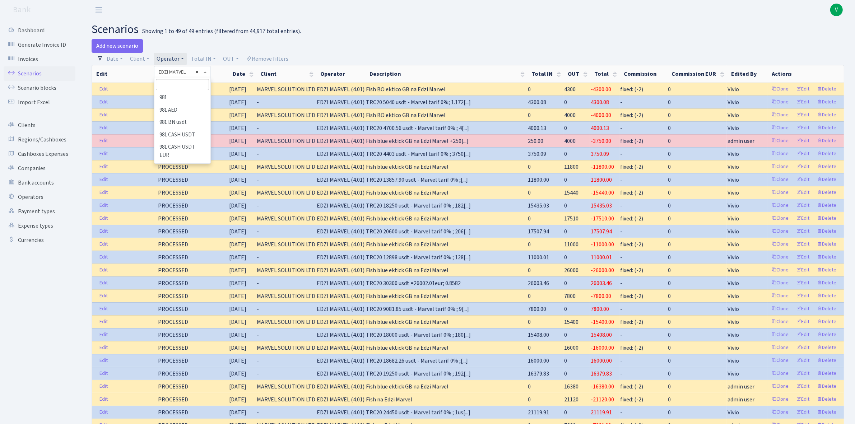
scroll to position [1264, 0]
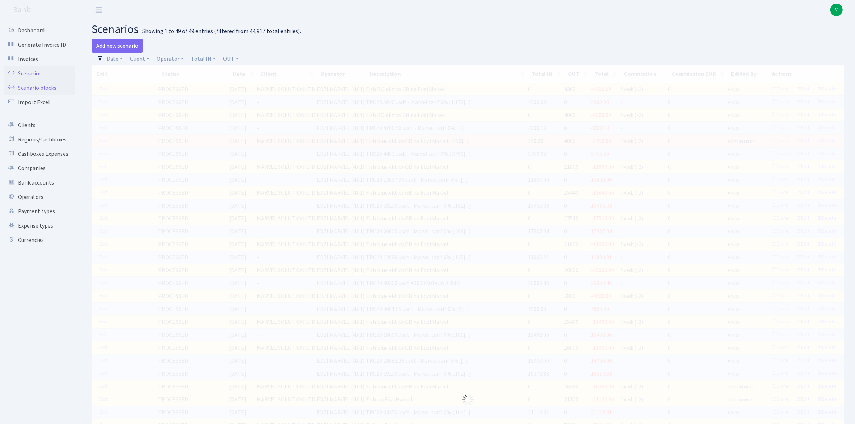
click at [46, 88] on link "Scenario blocks" at bounding box center [40, 88] width 72 height 14
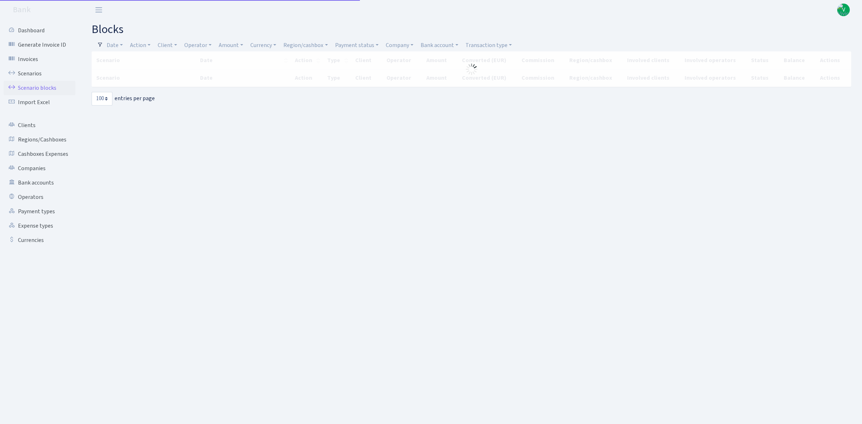
select select "100"
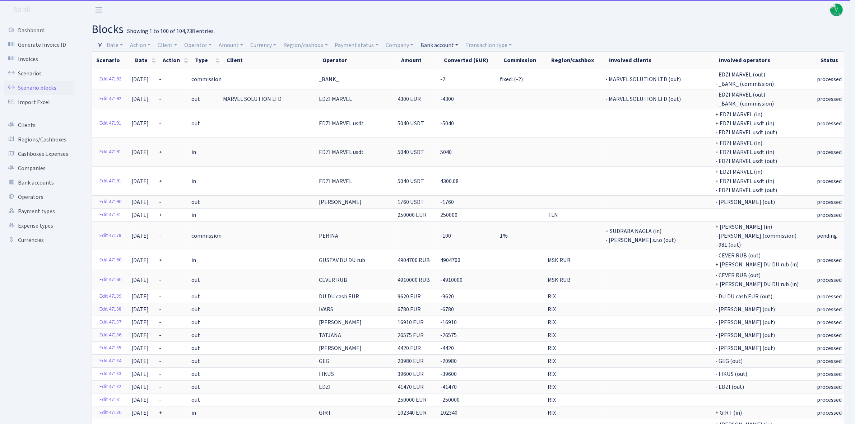
click at [431, 46] on link "Bank account" at bounding box center [439, 45] width 43 height 12
click at [431, 66] on input "search" at bounding box center [446, 70] width 53 height 11
type input "bo"
click at [445, 91] on li "FISH BO Ektico GB SETTLEGO SOLUTIONS LTD" at bounding box center [446, 92] width 55 height 29
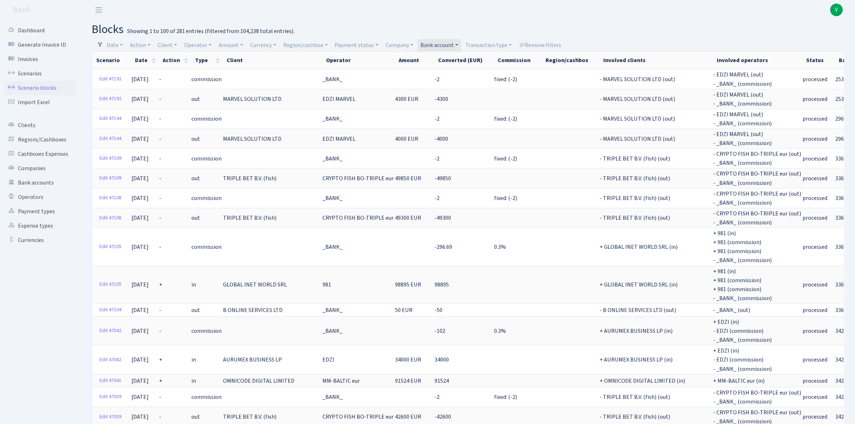
click at [444, 46] on link "Bank account" at bounding box center [439, 45] width 43 height 12
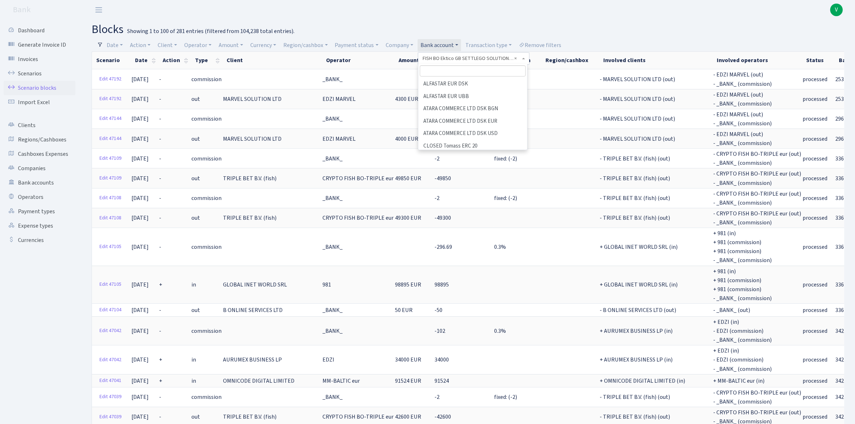
scroll to position [132, 0]
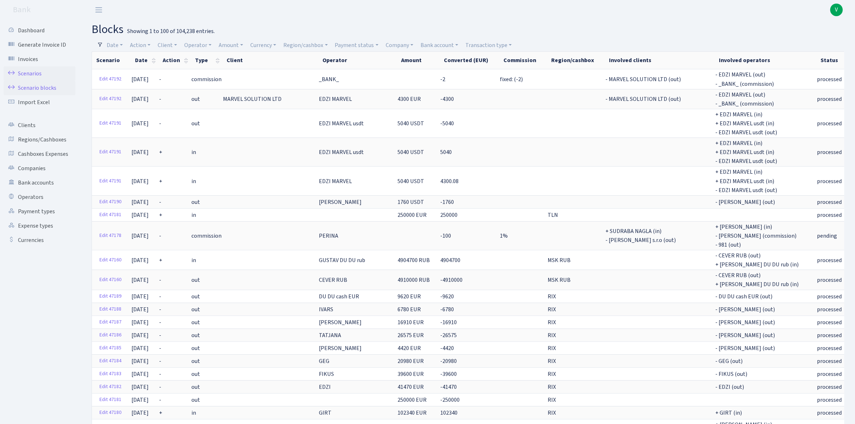
click at [40, 67] on link "Scenarios" at bounding box center [40, 73] width 72 height 14
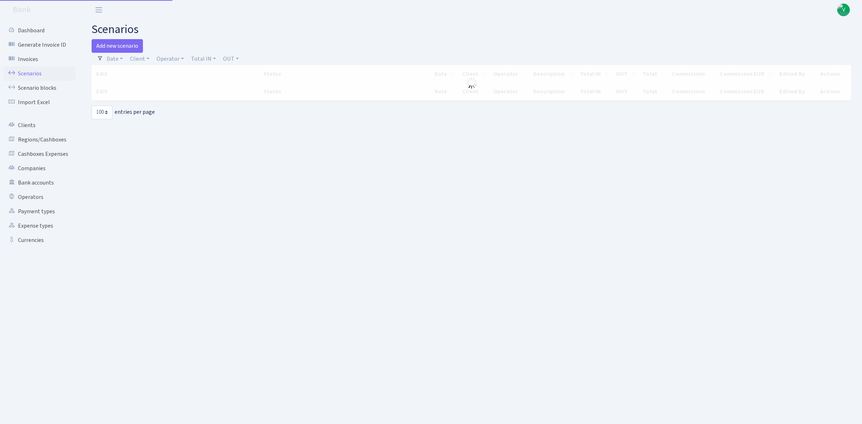
select select "100"
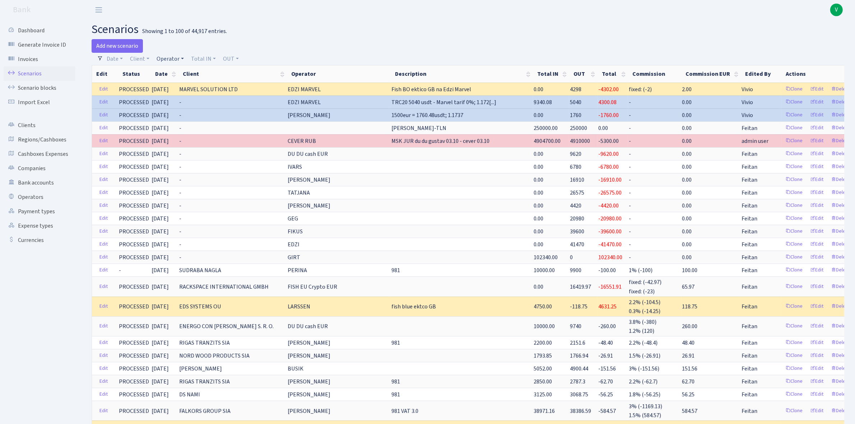
click at [168, 60] on link "Operator" at bounding box center [170, 59] width 33 height 12
click at [175, 86] on input "search" at bounding box center [182, 84] width 53 height 11
type input "fish"
click at [182, 135] on li "FISH EU Crypto EUR" at bounding box center [182, 129] width 55 height 13
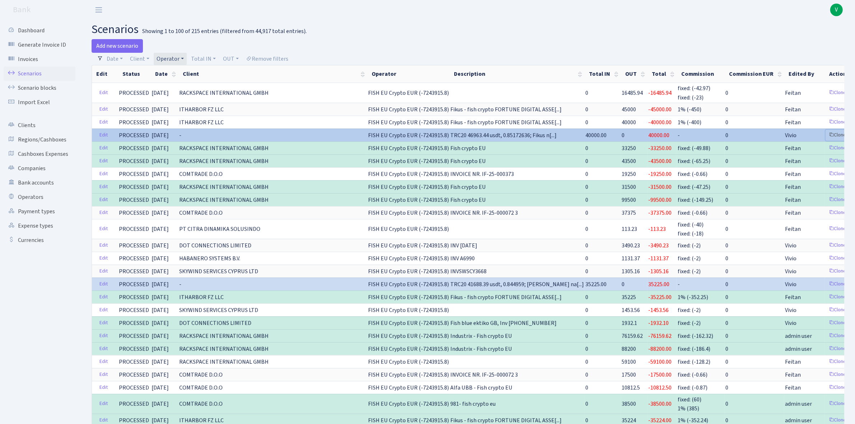
click at [826, 132] on link "Clone" at bounding box center [838, 135] width 24 height 11
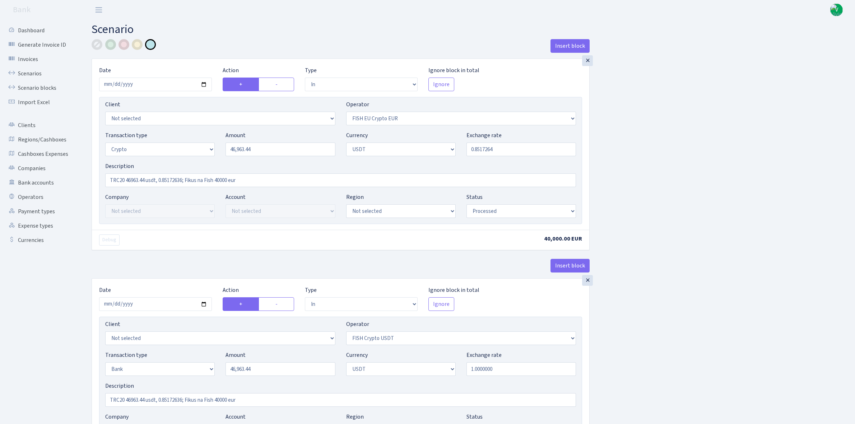
select select "in"
select select "361"
select select "3"
select select "6"
select select "processed"
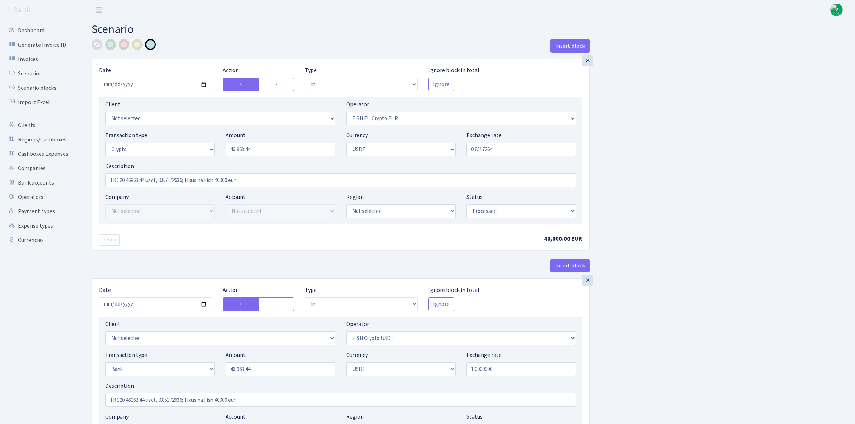
select select "in"
select select "242"
select select "2"
select select "6"
select select "20"
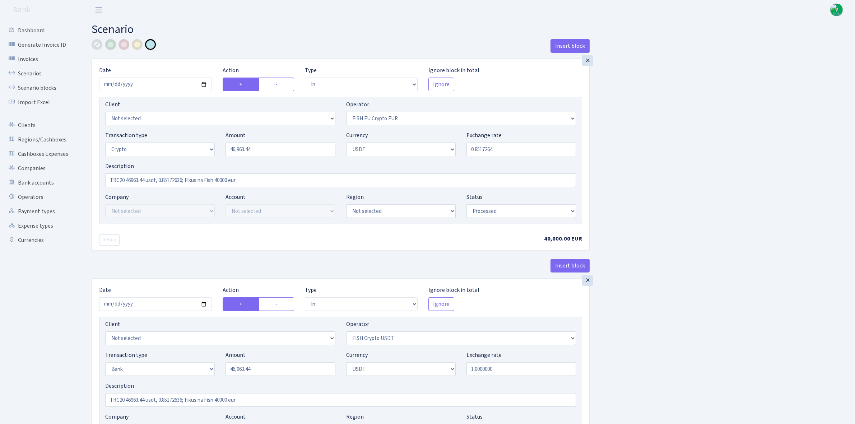
select select "61"
select select "processed"
select select "out"
select select "242"
select select "15"
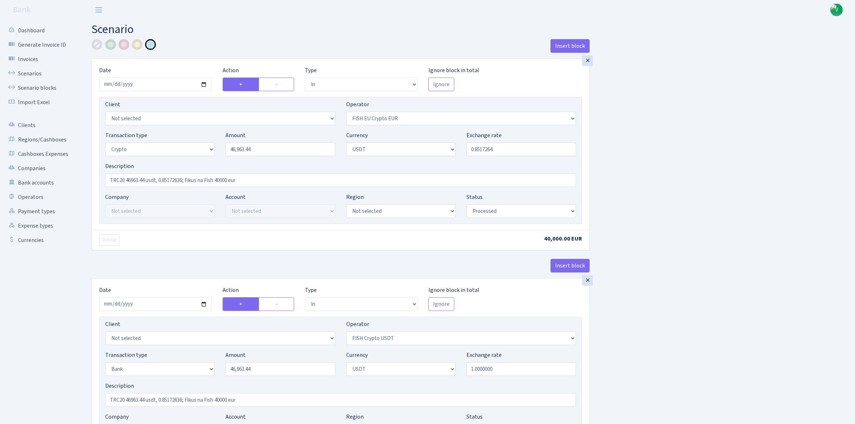
select select "6"
select select "processed"
click at [204, 86] on input "2025-10-01" at bounding box center [155, 85] width 113 height 14
type input "[DATE]"
drag, startPoint x: 266, startPoint y: 152, endPoint x: 202, endPoint y: 139, distance: 65.1
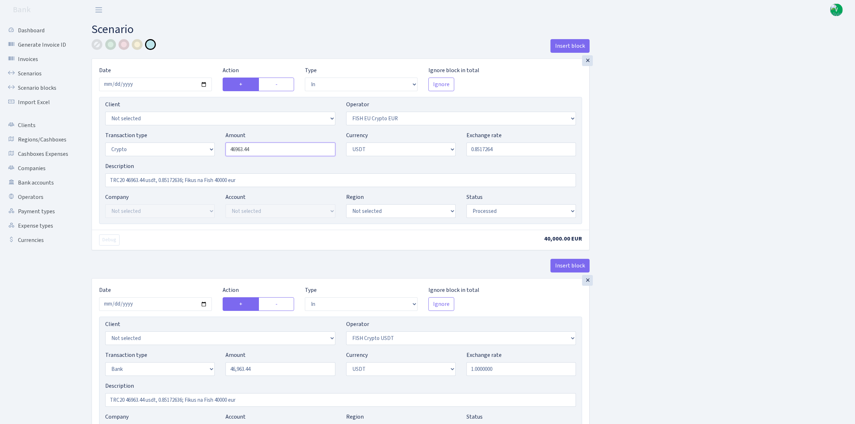
click at [202, 139] on div "Transaction type Not selected 981 ELF FISH crypto GIRT IVO dekl MM-BALTIC eur U…" at bounding box center [341, 146] width 482 height 31
click at [489, 147] on input "0.8517264" at bounding box center [522, 150] width 110 height 14
type input "52,879.01"
drag, startPoint x: 481, startPoint y: 149, endPoint x: 575, endPoint y: 148, distance: 94.1
click at [575, 148] on input "0.8517264" at bounding box center [522, 150] width 110 height 14
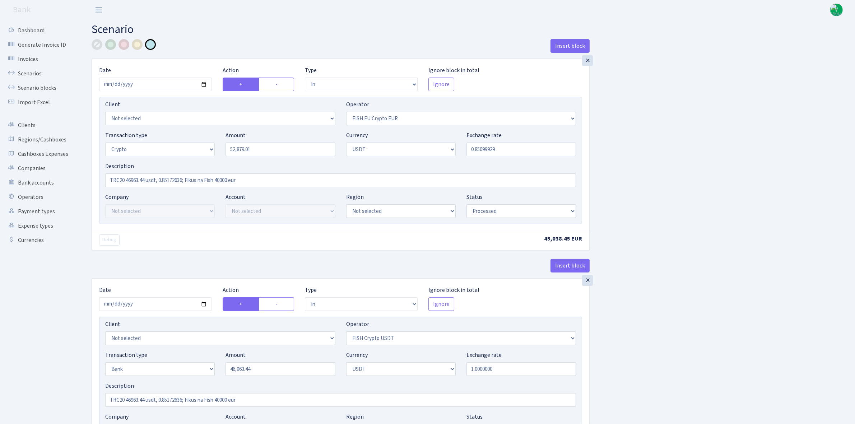
click at [651, 152] on div "Insert block × Date 2025-10-03 Action + - Type --- In Out Commission Field requ…" at bounding box center [468, 394] width 764 height 711
type input "0.8509993"
click at [142, 180] on input "TRC20 46963.44 usdt, 0.85172636; Fikus na Fish 40000 eur" at bounding box center [340, 181] width 471 height 14
drag, startPoint x: 271, startPoint y: 179, endPoint x: 4, endPoint y: 158, distance: 268.1
click at [4, 156] on div "Dashboard Generate Invoice ID Invoices Scenarios Scenario blocks Import Excel C…" at bounding box center [427, 392] width 855 height 744
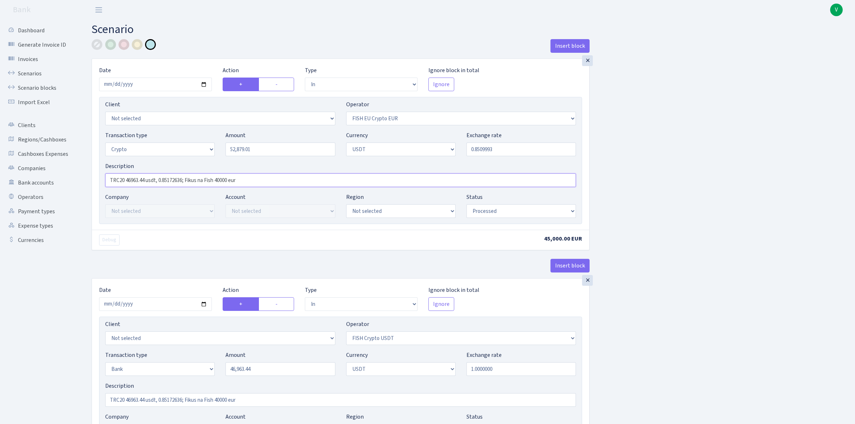
paste input "52879.01 usdt, 0.85099929; Fikus na Fish 45"
type input "TRC20 52879.01 usdt, 0.85099929; Fikus na Fish 45000 eur"
click at [667, 216] on div "Insert block × Date 2025-10-03 Action + - Type --- In Out Commission Field requ…" at bounding box center [468, 394] width 764 height 711
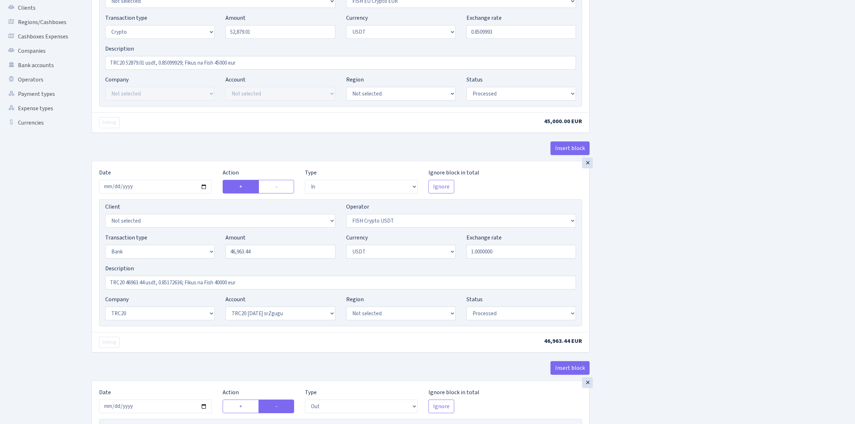
scroll to position [135, 0]
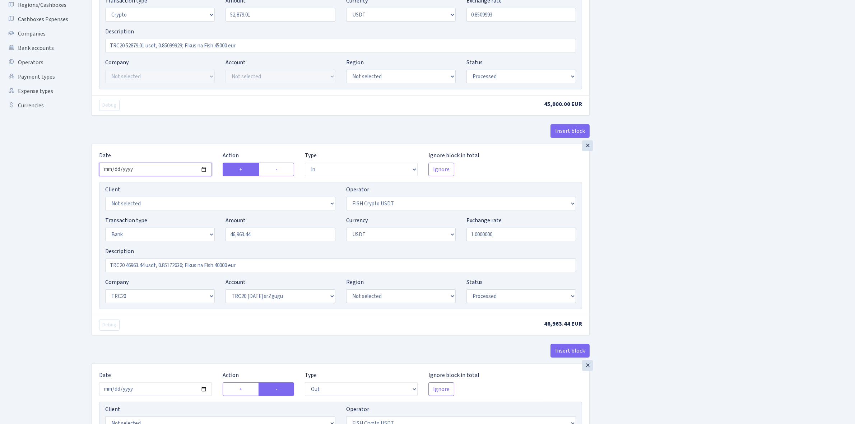
click at [204, 169] on input "2025-10-01" at bounding box center [155, 170] width 113 height 14
type input "2025-10-03"
drag, startPoint x: 225, startPoint y: 263, endPoint x: 19, endPoint y: 259, distance: 206.2
click at [19, 259] on div "Dashboard Generate Invoice ID Invoices Scenarios Scenario blocks Import Excel C…" at bounding box center [427, 257] width 855 height 744
paste input "52879.01 usdt, 0.85099929; Fikus na Fish 45"
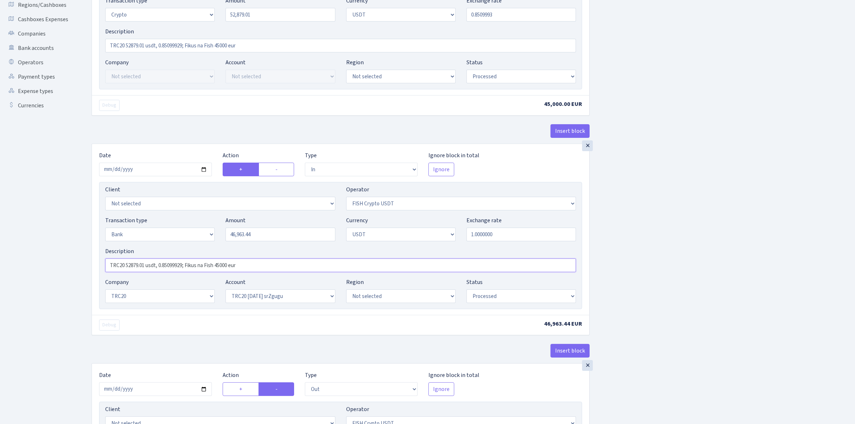
type input "TRC20 52879.01 usdt, 0.85099929; Fikus na Fish 45000 eur"
click at [709, 212] on div "Insert block × Date 2025-10-03 Action + - Type --- In Out Commission Field requ…" at bounding box center [468, 259] width 764 height 711
drag, startPoint x: 246, startPoint y: 12, endPoint x: 209, endPoint y: 11, distance: 37.7
click at [209, 11] on div "Transaction type Not selected 981 ELF FISH crypto GIRT IVO dekl MM-BALTIC eur U…" at bounding box center [341, 11] width 482 height 31
click at [263, 233] on input "46,963.44" at bounding box center [281, 235] width 110 height 14
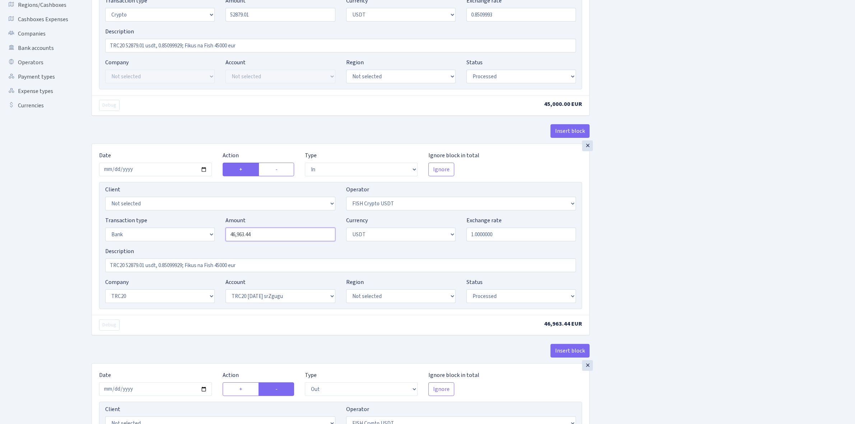
type input "52,879.01"
drag, startPoint x: 277, startPoint y: 233, endPoint x: 208, endPoint y: 231, distance: 68.6
click at [196, 232] on div "Transaction type Not selected 981 ELF FISH crypto GIRT IVO dekl MM-BALTIC eur U…" at bounding box center [341, 231] width 482 height 31
paste input "52879.01"
click at [625, 244] on div "Insert block × Date 2025-10-03 Action + - Type --- In Out Commission Field requ…" at bounding box center [468, 259] width 764 height 711
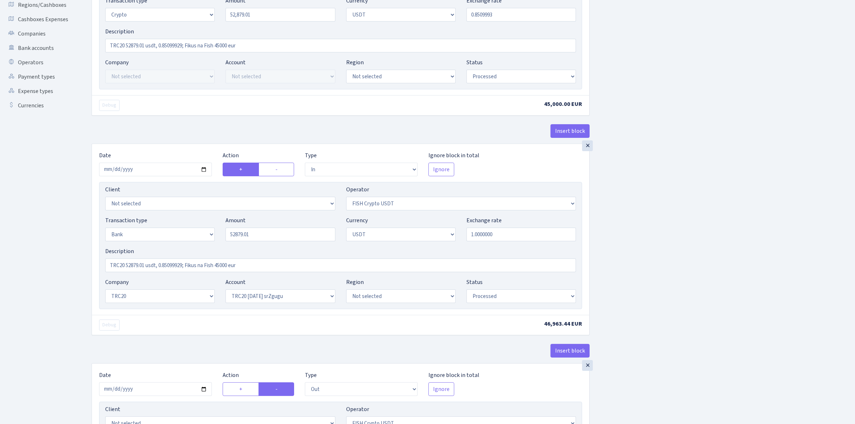
type input "52,879.01"
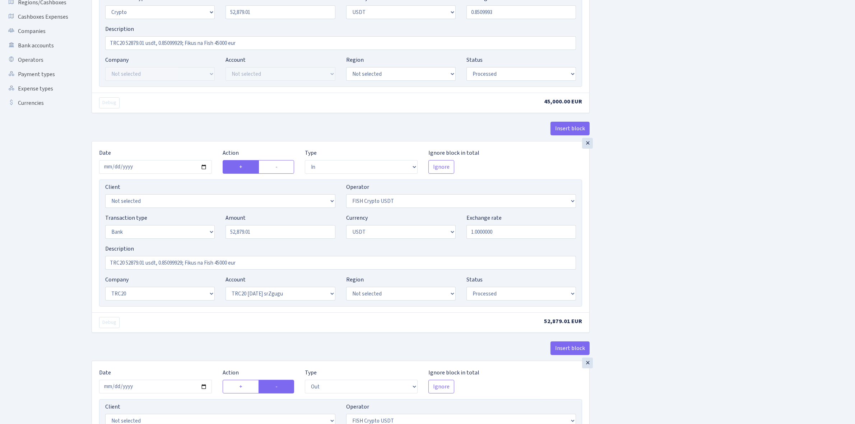
scroll to position [314, 0]
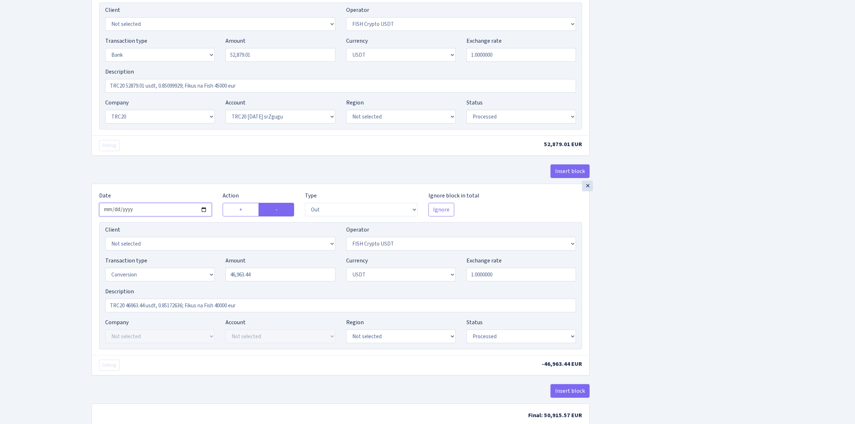
click at [205, 211] on input "2025-10-01" at bounding box center [155, 210] width 113 height 14
type input "2025-10-03"
drag, startPoint x: 266, startPoint y: 277, endPoint x: 206, endPoint y: 274, distance: 60.1
click at [206, 274] on div "Transaction type Not selected 981 ELF FISH crypto GIRT IVO dekl MM-BALTIC eur U…" at bounding box center [341, 272] width 482 height 31
paste input "52879.01"
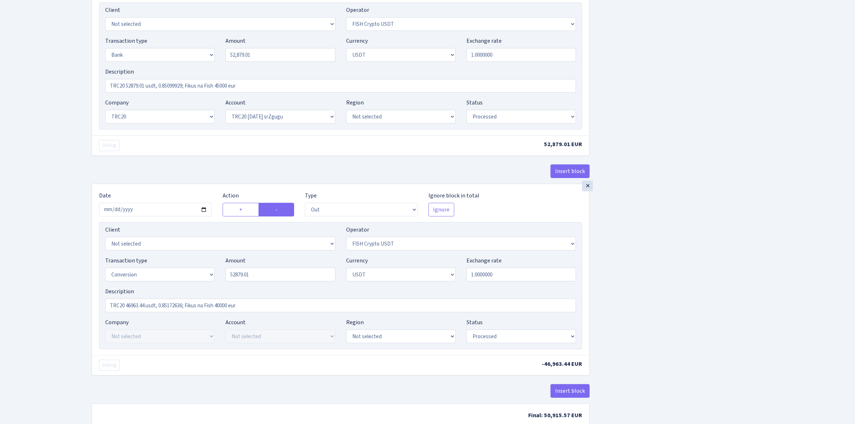
click at [646, 238] on div "Insert block × Date 2025-10-03 Action + - Type --- In Out Commission Field requ…" at bounding box center [468, 80] width 764 height 711
type input "52,879.01"
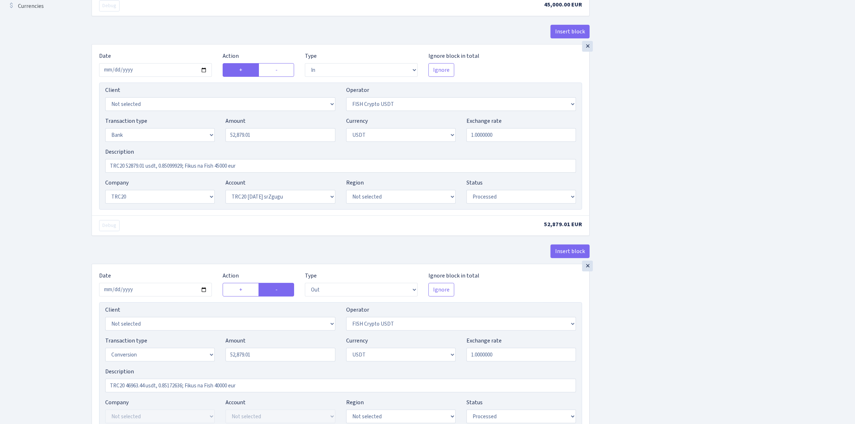
scroll to position [225, 0]
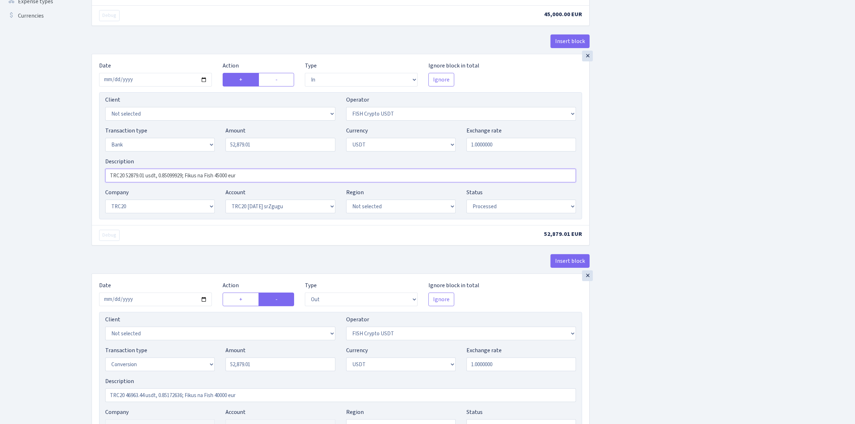
drag, startPoint x: 266, startPoint y: 177, endPoint x: 19, endPoint y: 167, distance: 247.4
click at [19, 167] on div "Dashboard Generate Invoice ID Invoices Scenarios Scenario blocks Import Excel C…" at bounding box center [427, 167] width 855 height 744
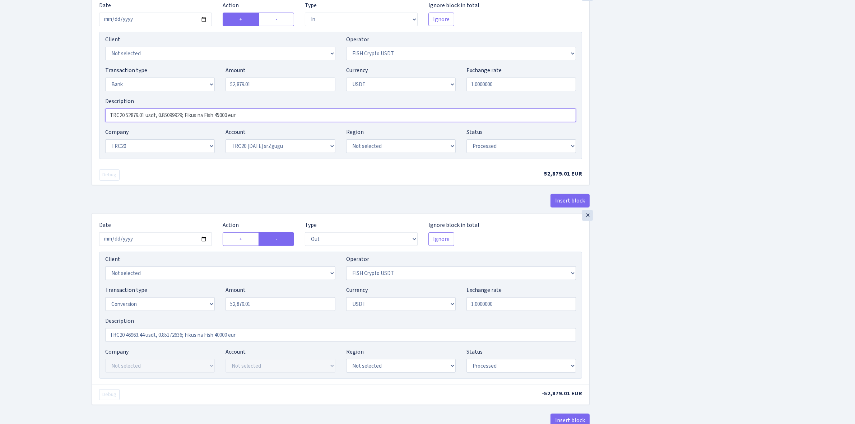
scroll to position [361, 0]
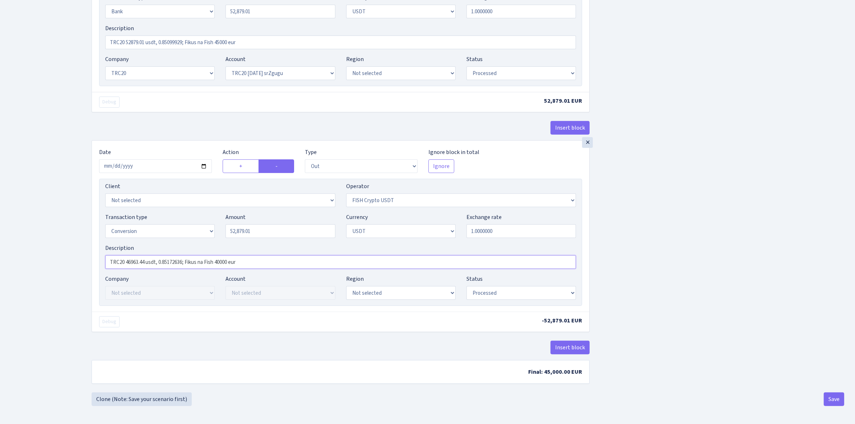
drag, startPoint x: 271, startPoint y: 262, endPoint x: 1, endPoint y: 245, distance: 270.3
click at [1, 245] on div "Dashboard Generate Invoice ID Invoices Scenarios Scenario blocks Import Excel C…" at bounding box center [427, 34] width 855 height 744
paste input "52879.01 usdt, 0.85099929; Fikus na Fish 45"
type input "TRC20 52879.01 usdt, 0.85099929; Fikus na Fish 45000 eur"
click at [647, 234] on div "Insert block × Date 2025-10-03 Action + - Type --- In Out Commission Field requ…" at bounding box center [468, 36] width 764 height 711
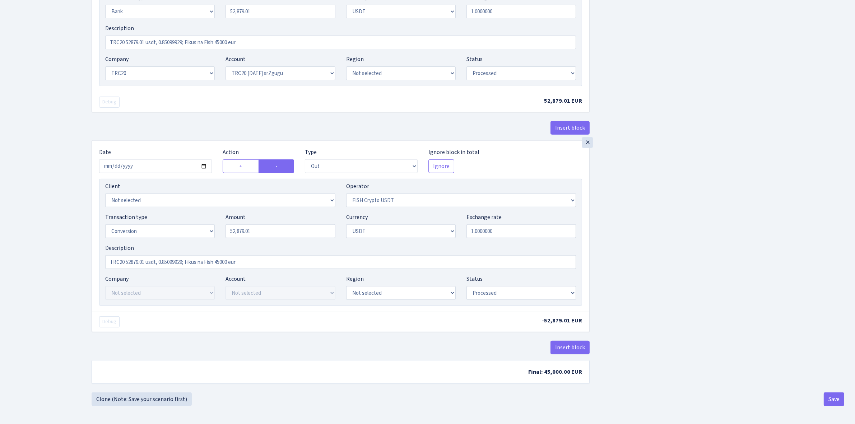
click at [789, 334] on div "Insert block × Date 2025-10-03 Action + - Type --- In Out Commission Field requ…" at bounding box center [468, 36] width 764 height 711
click at [836, 396] on button "Save" at bounding box center [834, 400] width 20 height 14
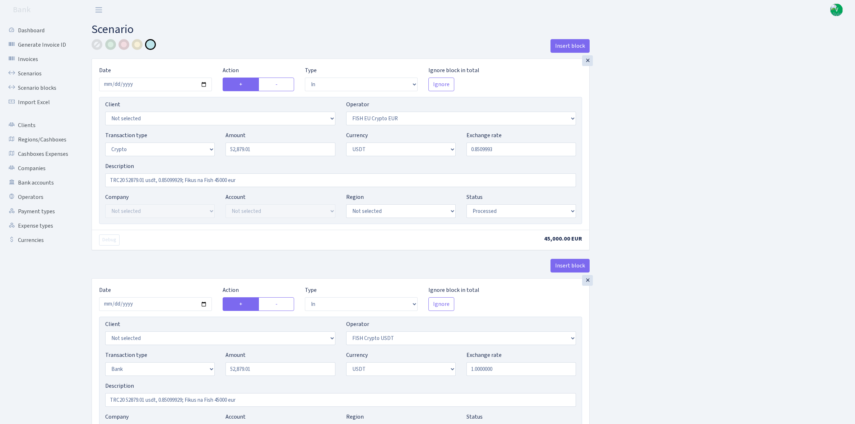
select select "in"
select select "361"
select select "3"
select select "6"
select select "processed"
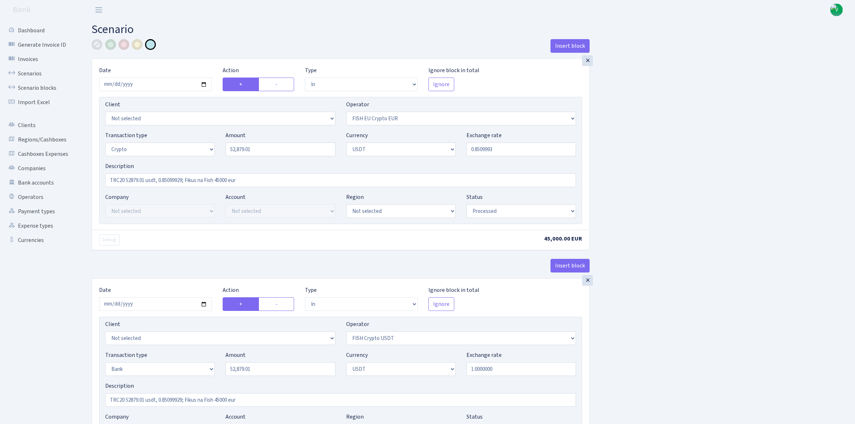
select select "in"
select select "242"
select select "2"
select select "6"
select select "20"
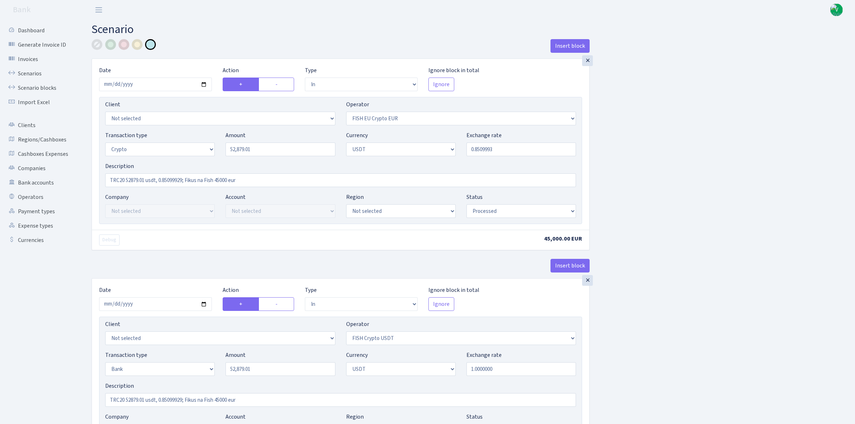
select select "61"
select select "processed"
select select "out"
select select "242"
select select "15"
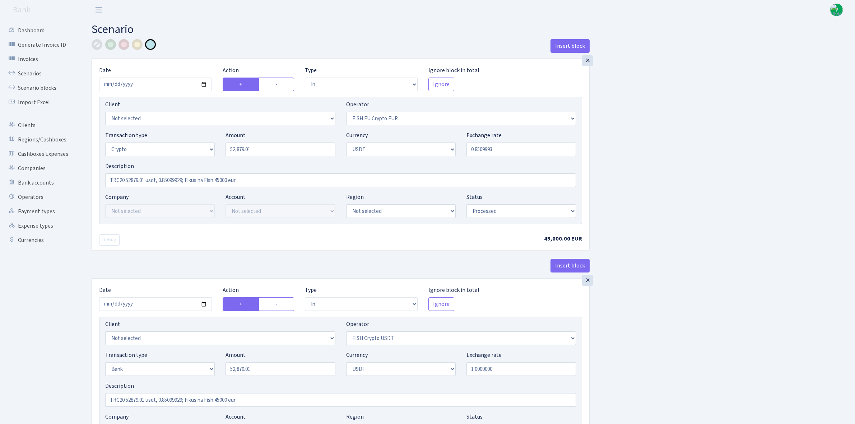
select select "6"
select select "processed"
click at [36, 71] on link "Scenarios" at bounding box center [40, 73] width 72 height 14
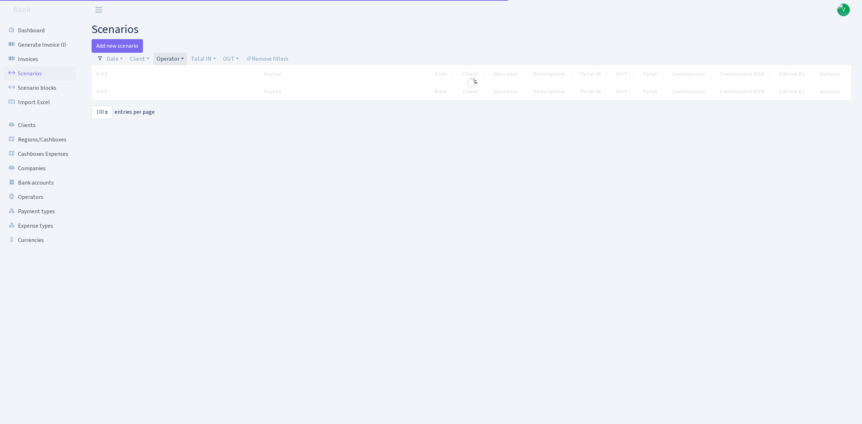
select select "100"
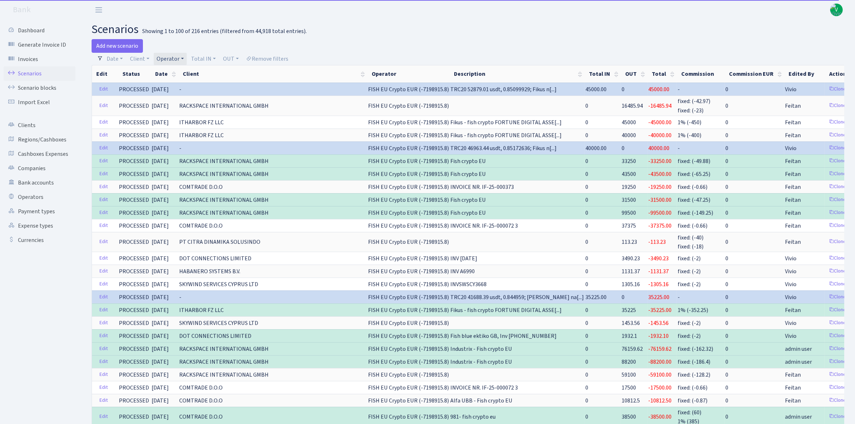
click at [172, 52] on div "Add new scenario" at bounding box center [277, 46] width 371 height 14
click at [179, 57] on link "Operator" at bounding box center [170, 59] width 33 height 12
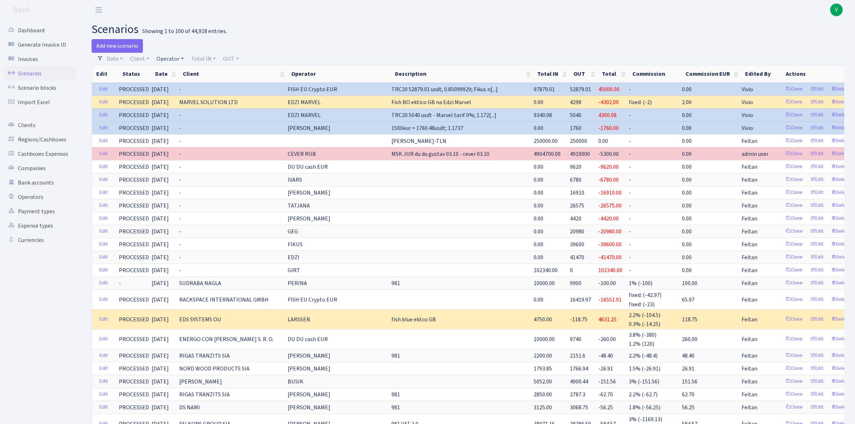
click at [179, 60] on link "Operator" at bounding box center [170, 59] width 33 height 12
click at [186, 86] on input "search" at bounding box center [182, 84] width 53 height 11
type input "gosha"
click at [196, 114] on li "GOSHA TLN USDT" at bounding box center [182, 118] width 55 height 13
